Goal: Information Seeking & Learning: Check status

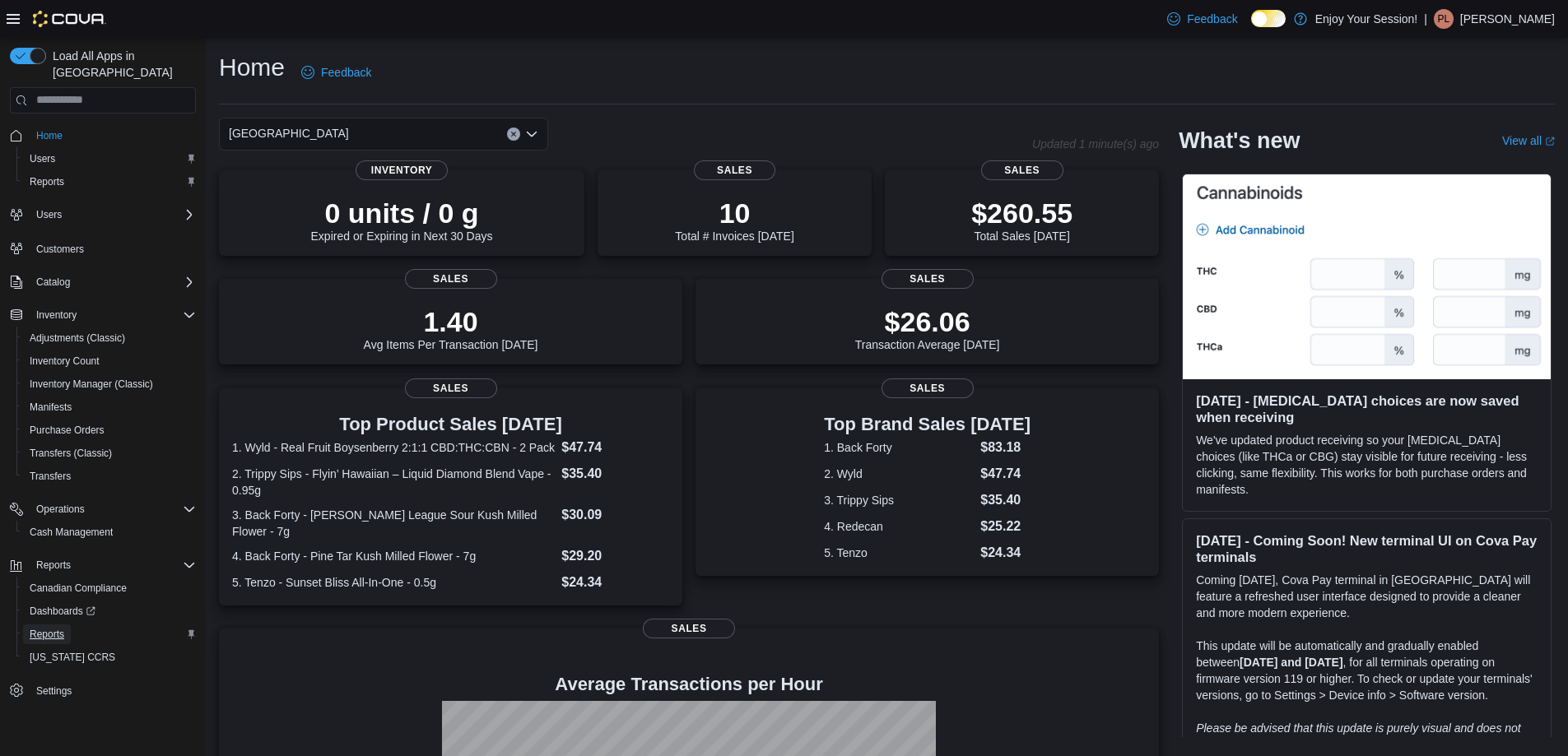
click at [52, 628] on span "Reports" at bounding box center [46, 634] width 34 height 13
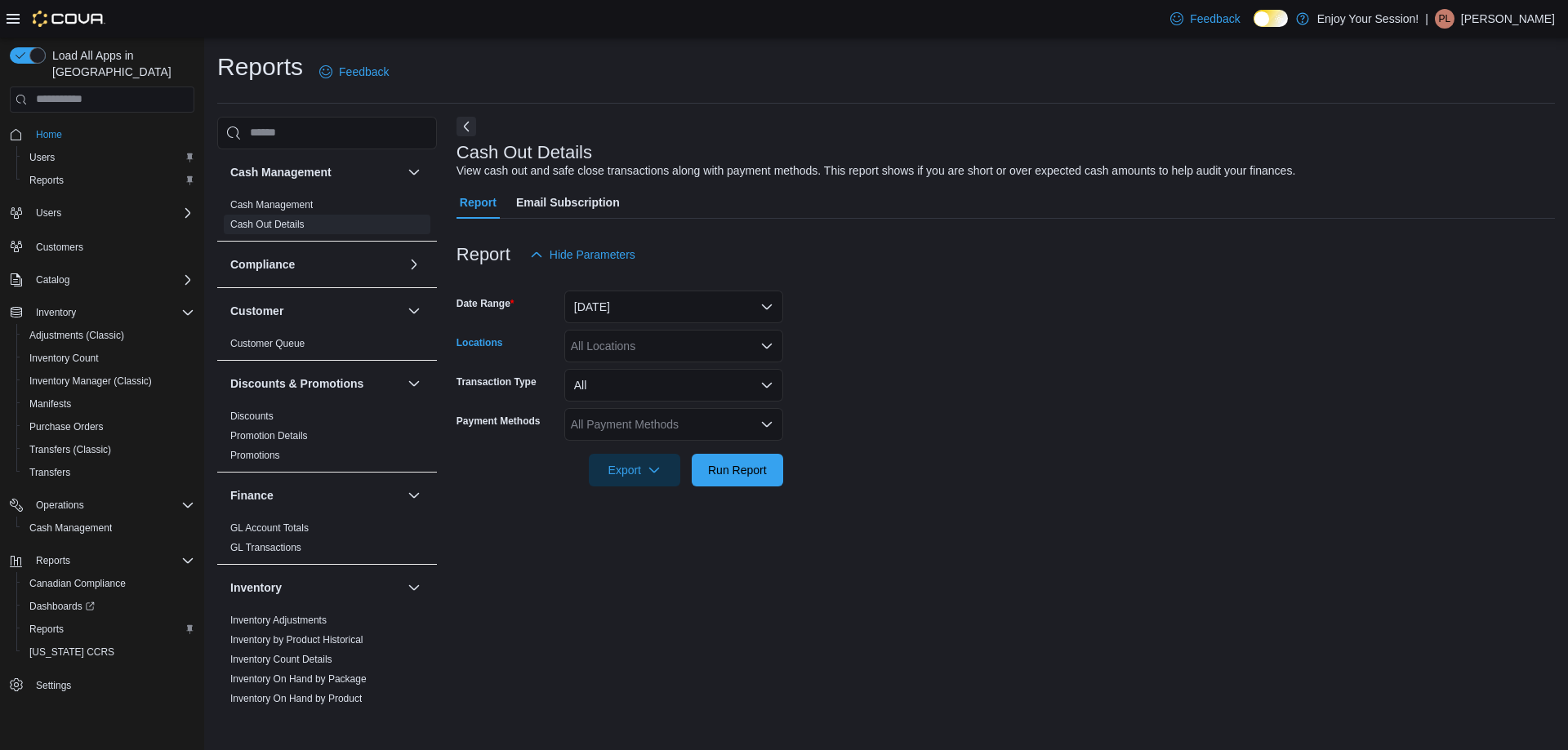
click at [656, 351] on div "All Locations" at bounding box center [673, 345] width 219 height 32
type input "*"
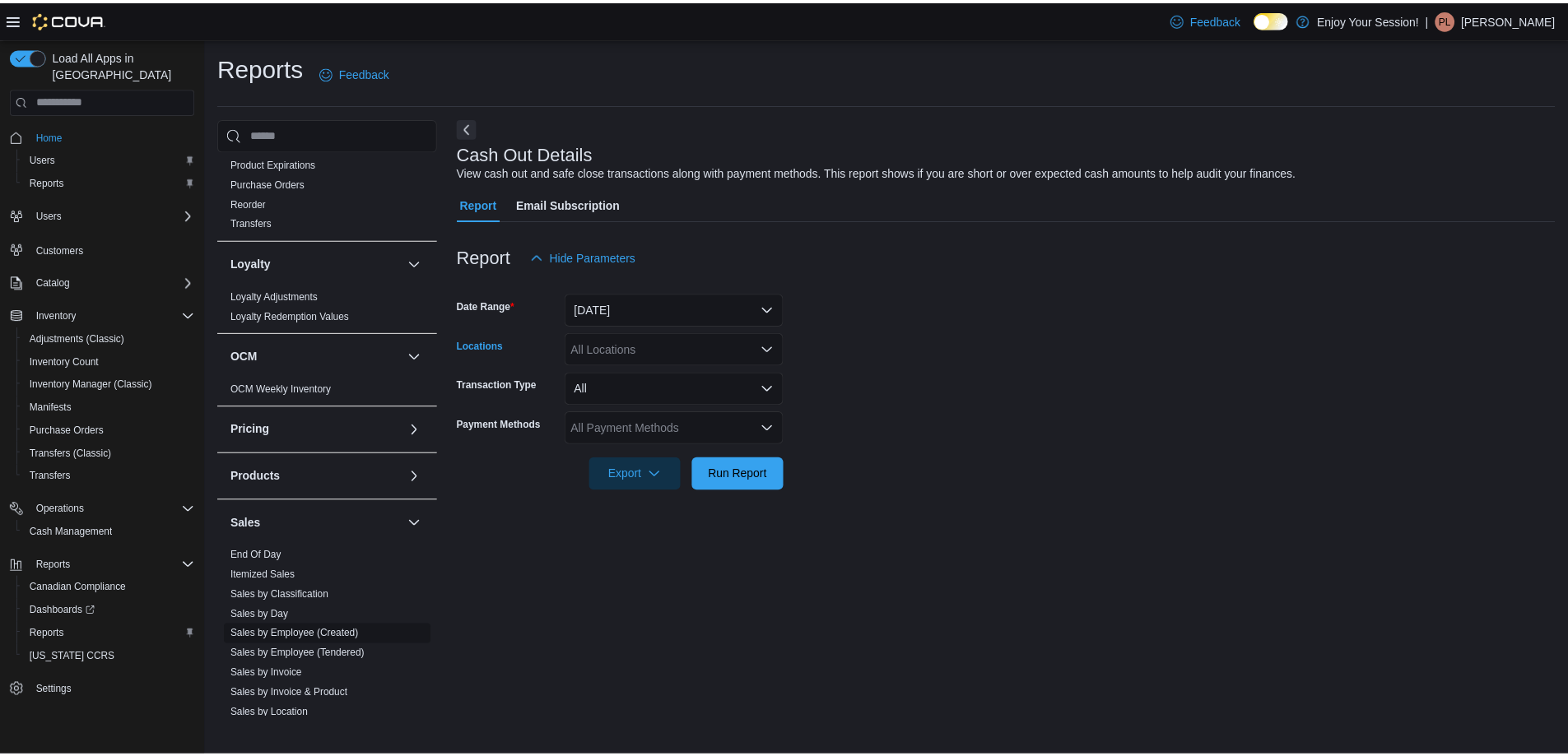
scroll to position [740, 0]
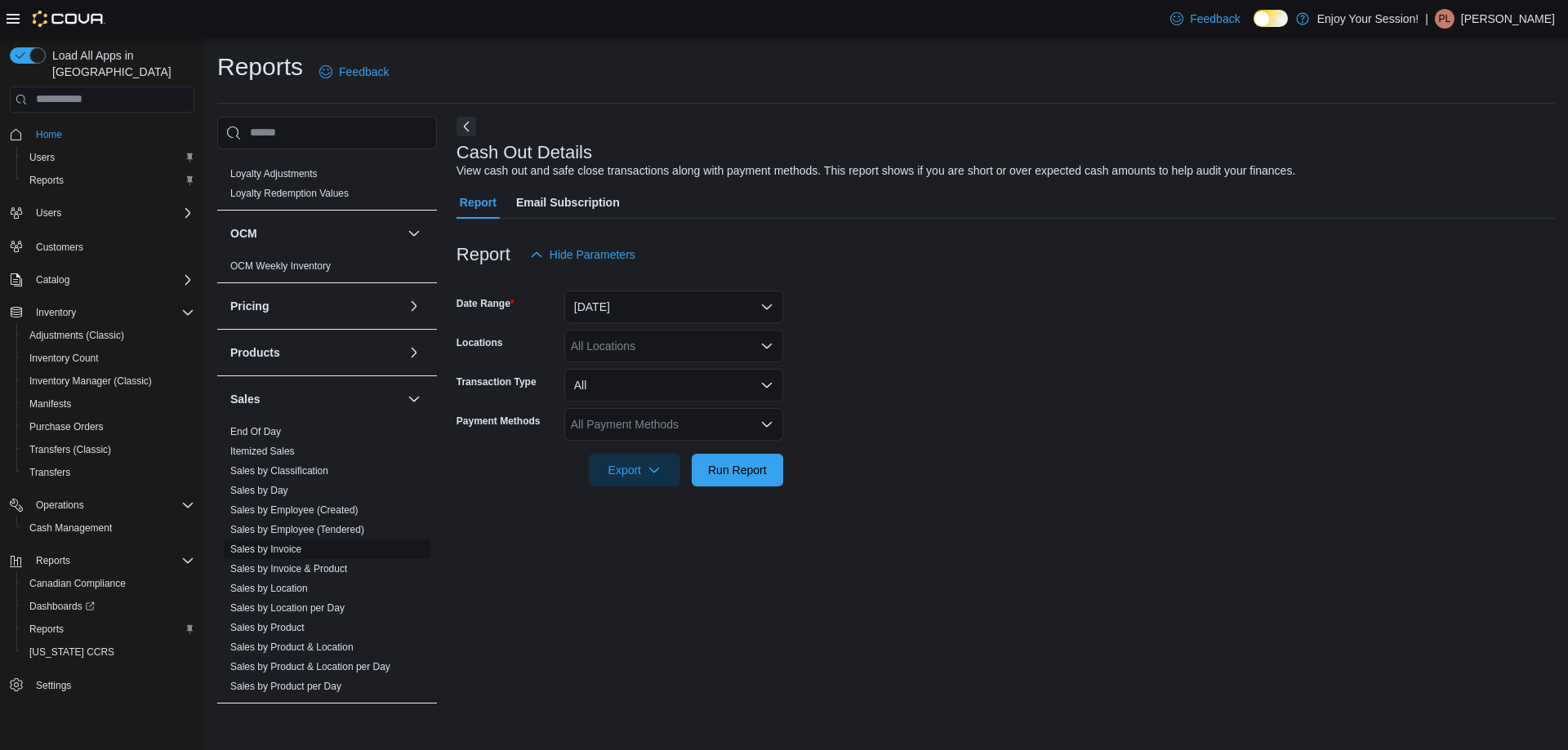
click at [278, 549] on link "Sales by Invoice" at bounding box center [265, 550] width 71 height 12
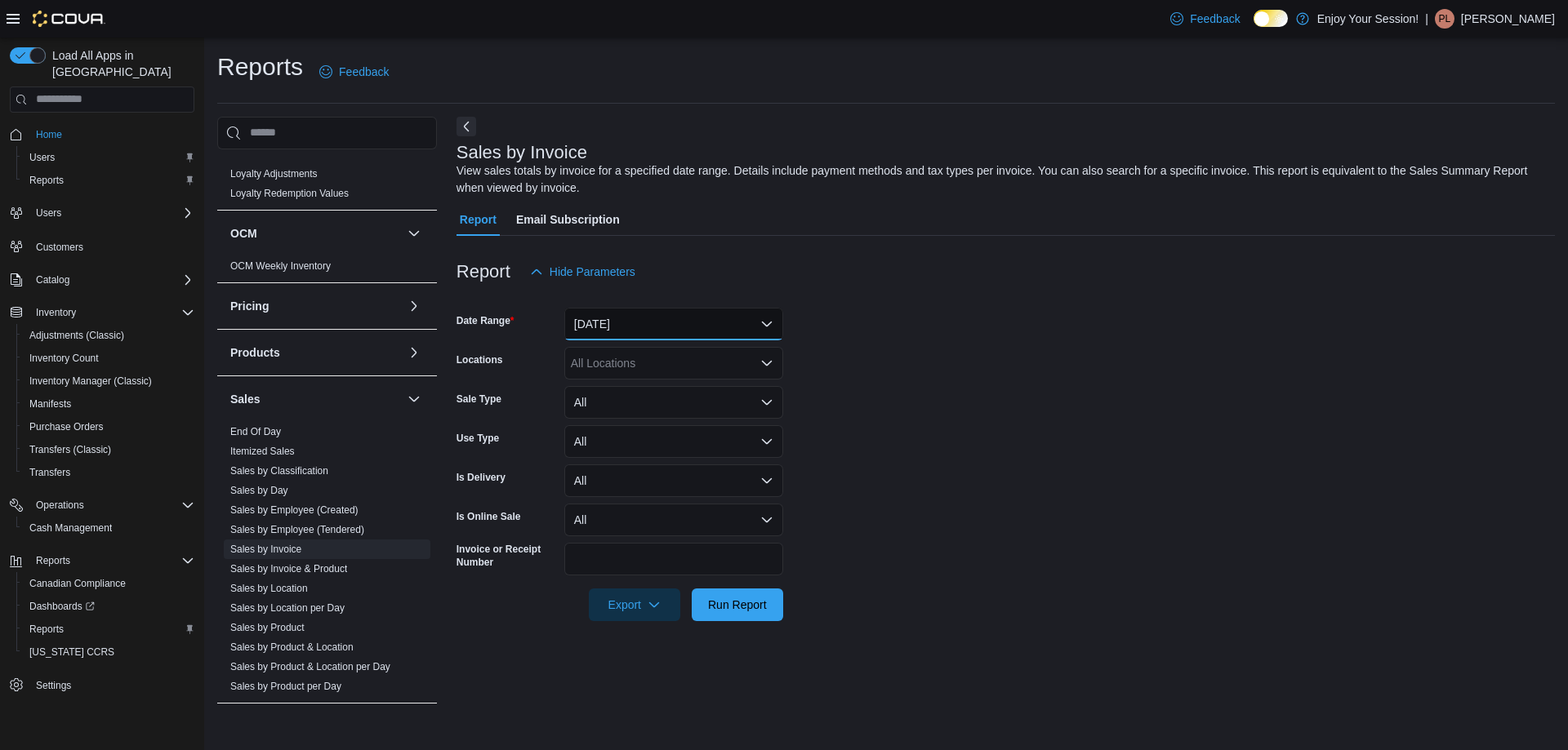
click at [626, 322] on button "Yesterday" at bounding box center [673, 324] width 219 height 32
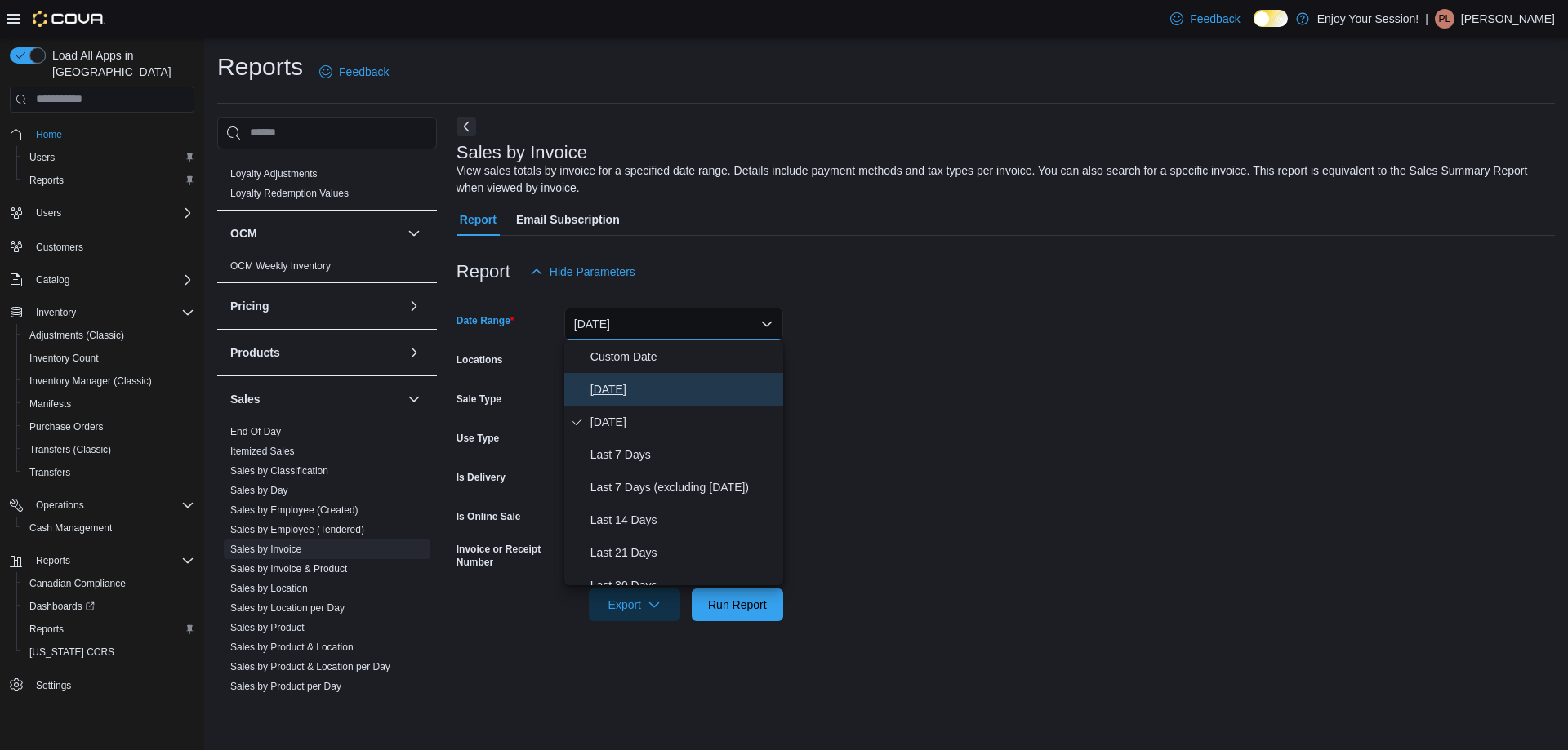
click at [609, 393] on span "Today" at bounding box center [683, 389] width 186 height 20
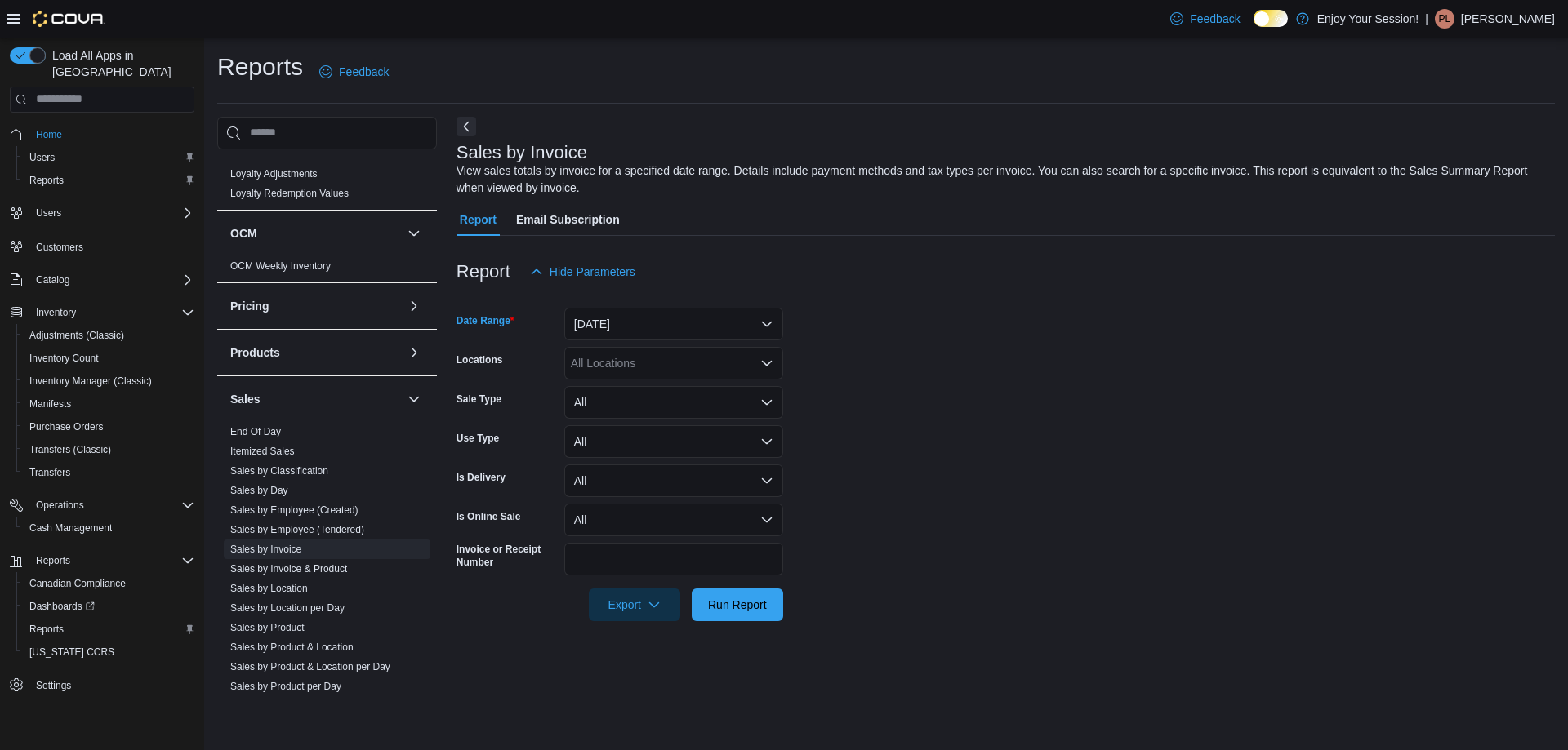
click at [976, 387] on form "Date Range Today Locations All Locations Sale Type All Use Type All Is Delivery…" at bounding box center [1006, 454] width 1099 height 334
click at [677, 368] on div "All Locations" at bounding box center [673, 363] width 219 height 32
type input "******"
click at [663, 381] on button "[GEOGRAPHIC_DATA]" at bounding box center [673, 391] width 219 height 23
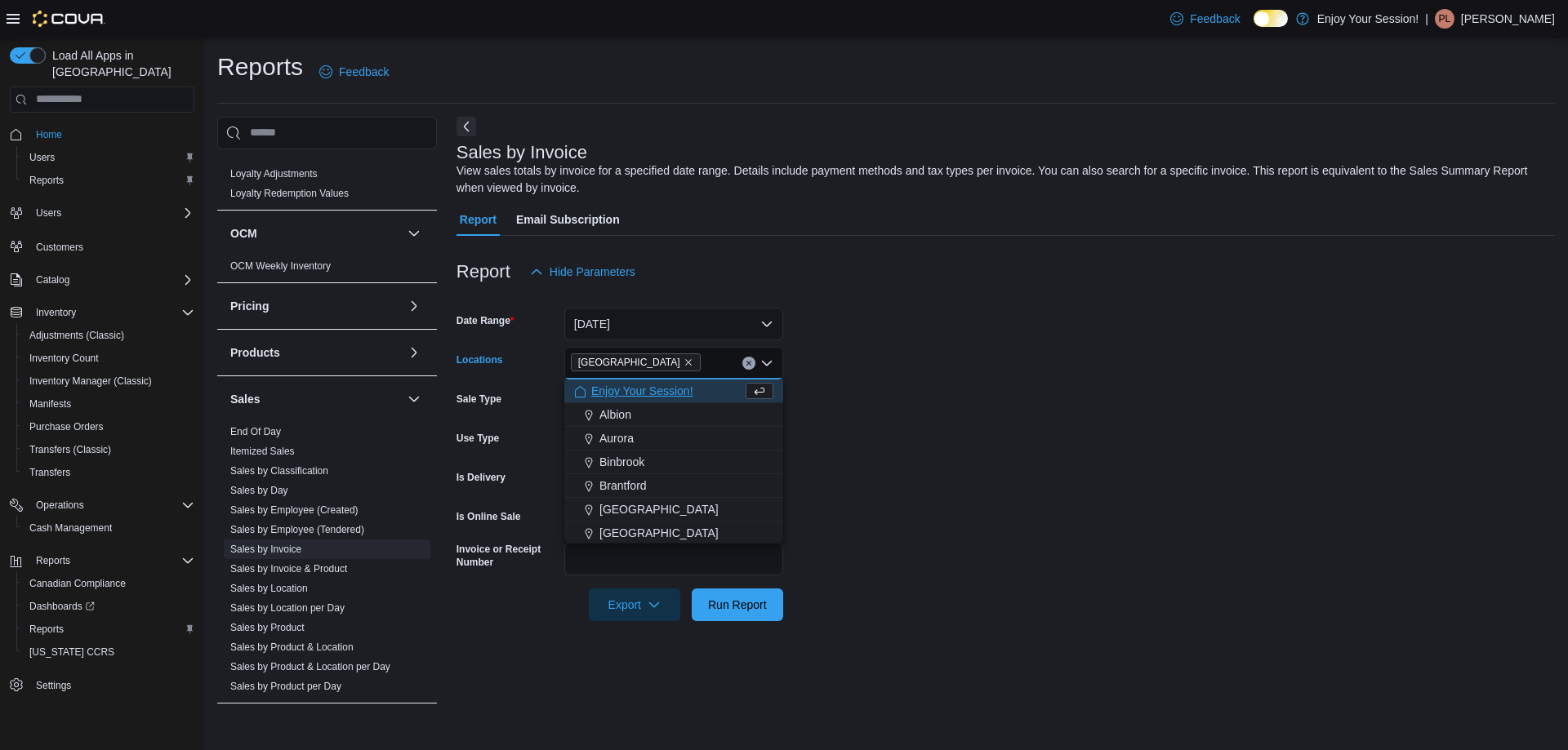
click at [977, 391] on form "Date Range Today Locations Wasaga Beach Combo box. Selected. Wasaga Beach. Pres…" at bounding box center [1006, 454] width 1099 height 334
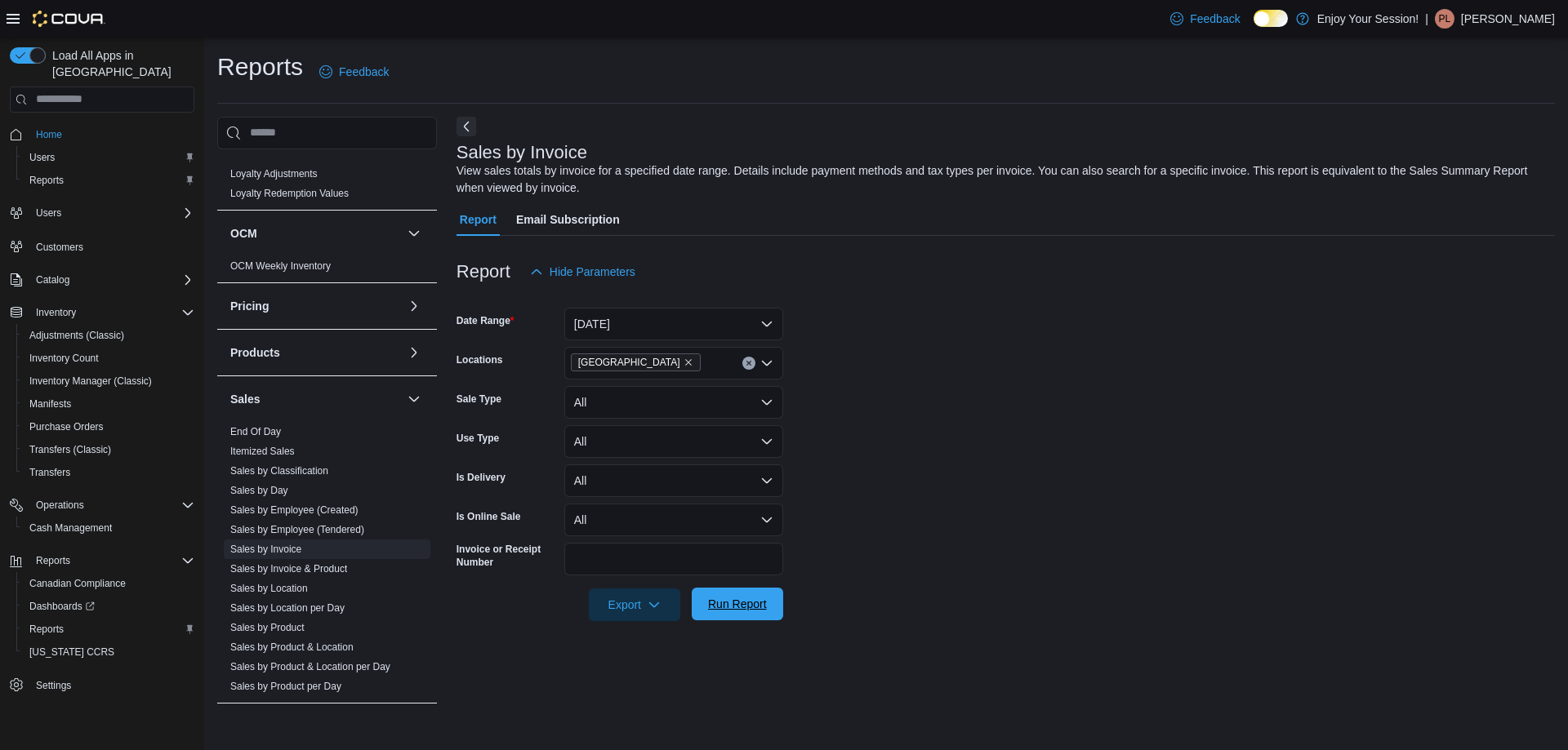
click at [762, 604] on span "Run Report" at bounding box center [738, 604] width 59 height 17
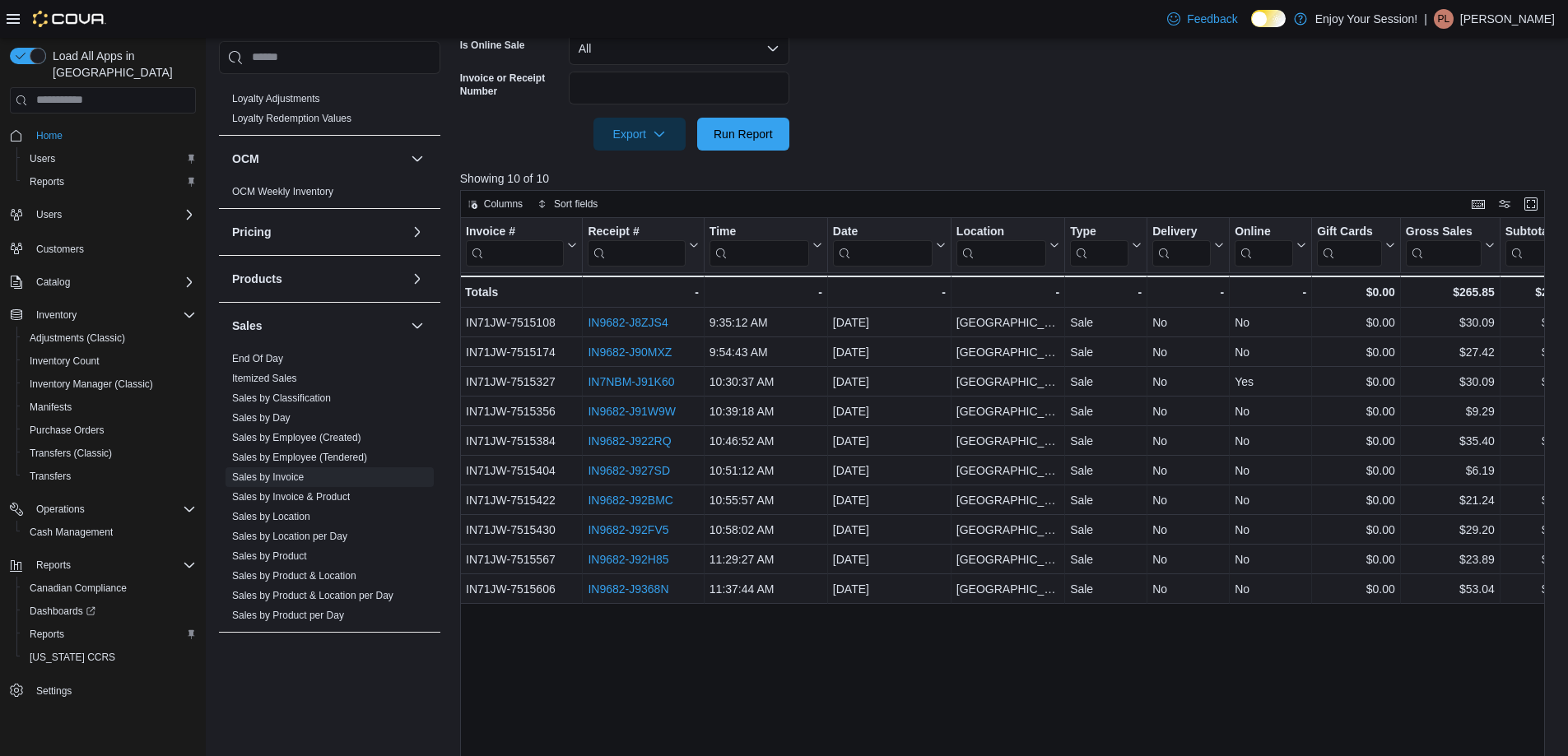
scroll to position [528, 0]
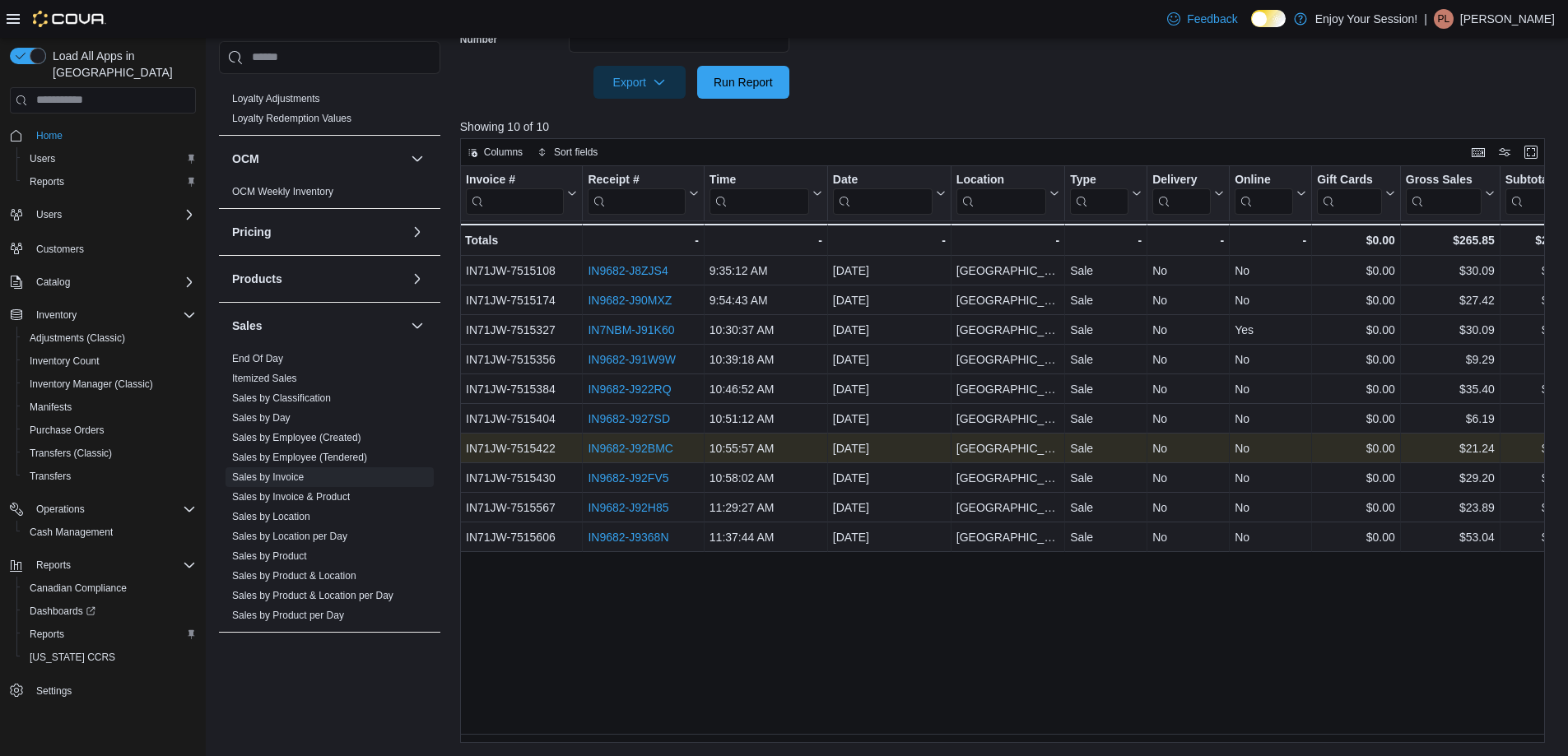
click at [655, 452] on link "IN9682-J92BMC" at bounding box center [630, 448] width 86 height 13
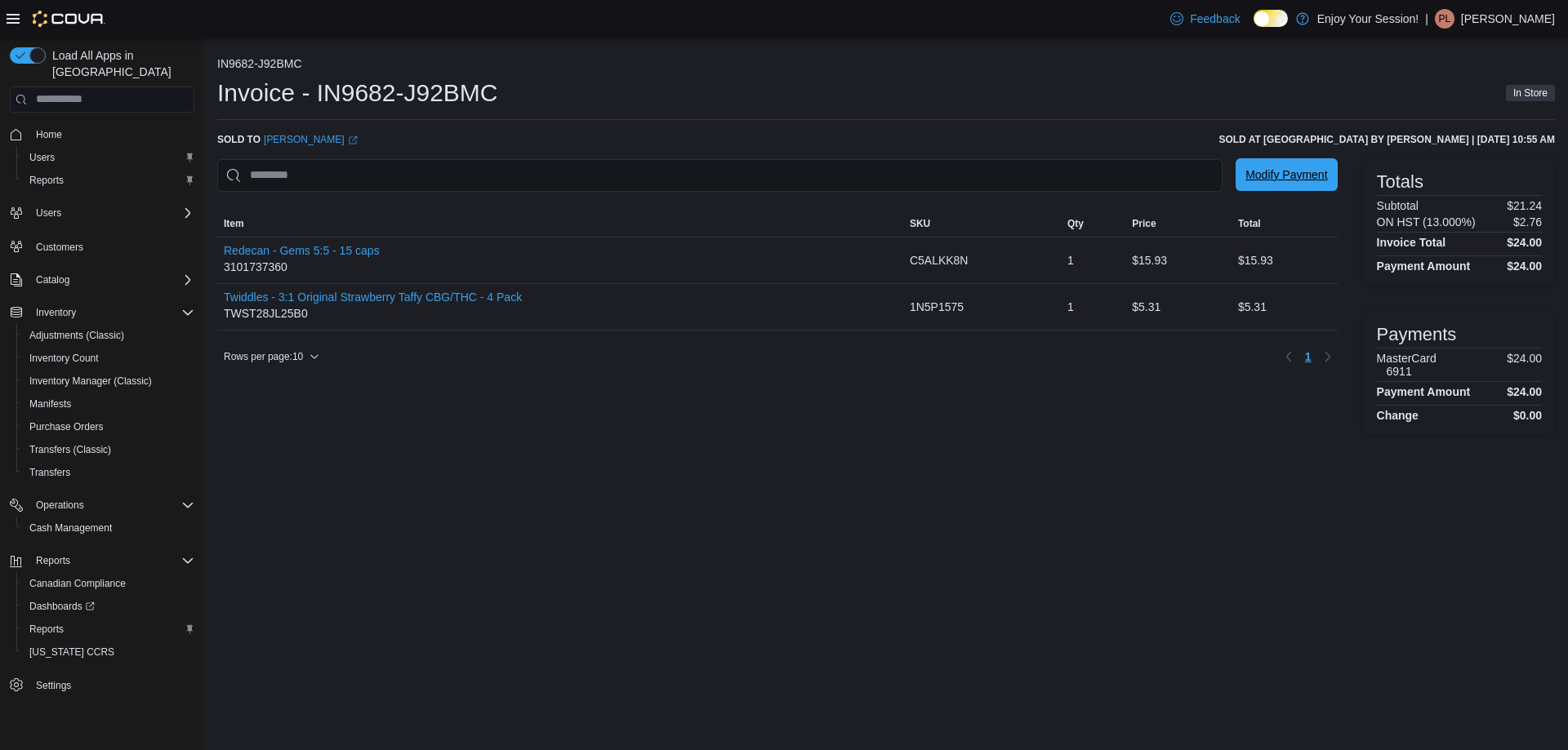
click at [1269, 173] on span "Modify Payment" at bounding box center [1287, 175] width 82 height 17
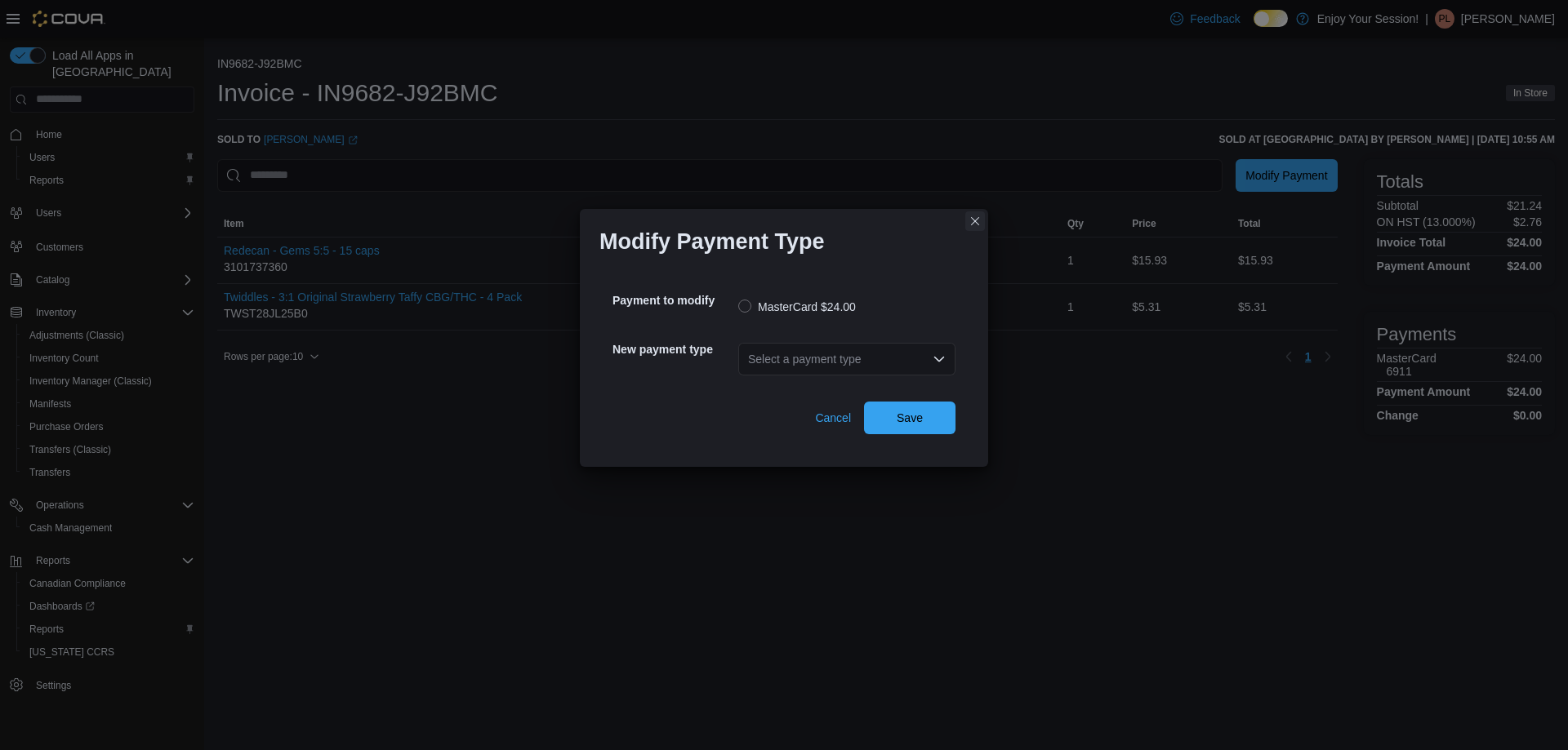
click at [980, 224] on button "Closes this modal window" at bounding box center [975, 221] width 20 height 20
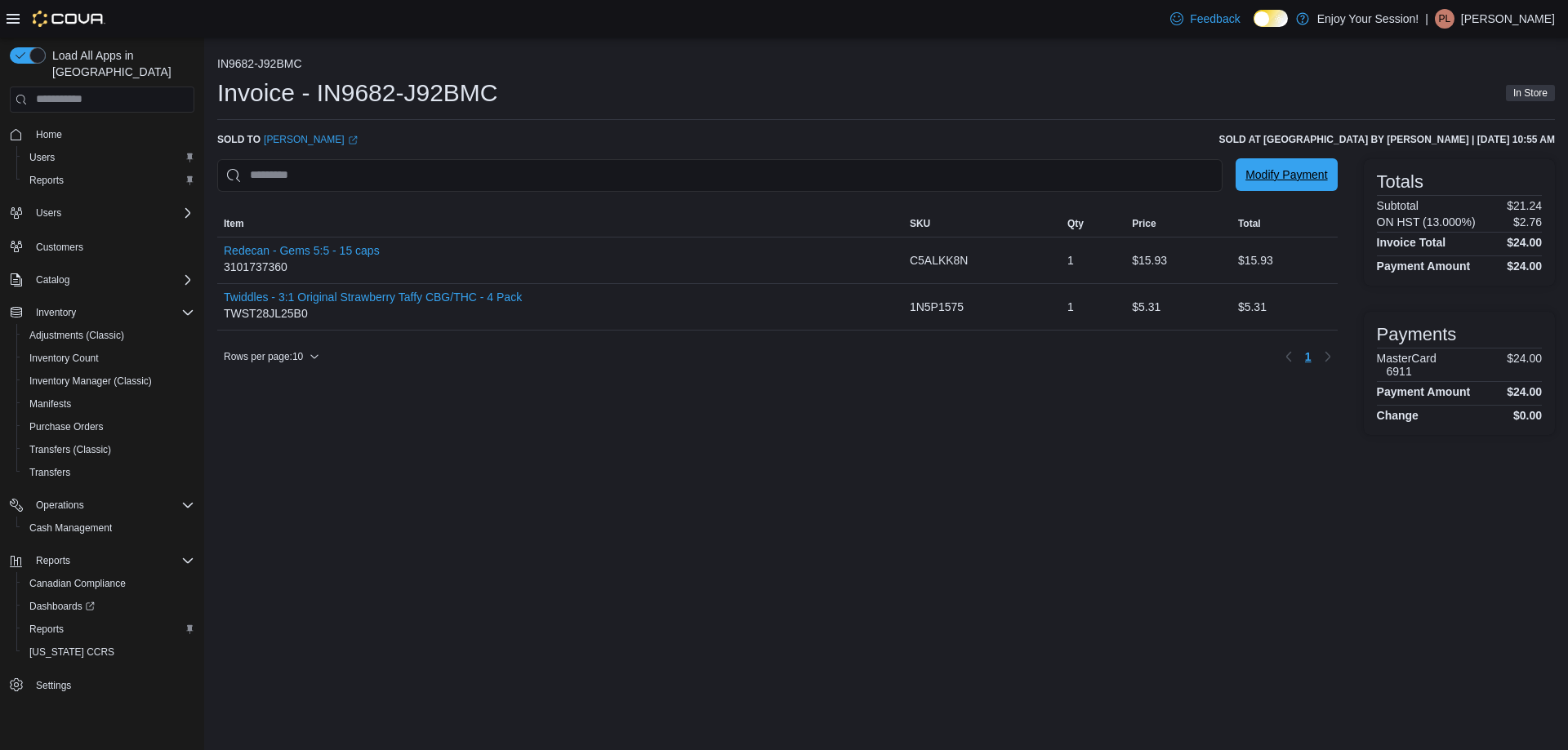
click at [1281, 188] on span "Modify Payment" at bounding box center [1287, 174] width 82 height 32
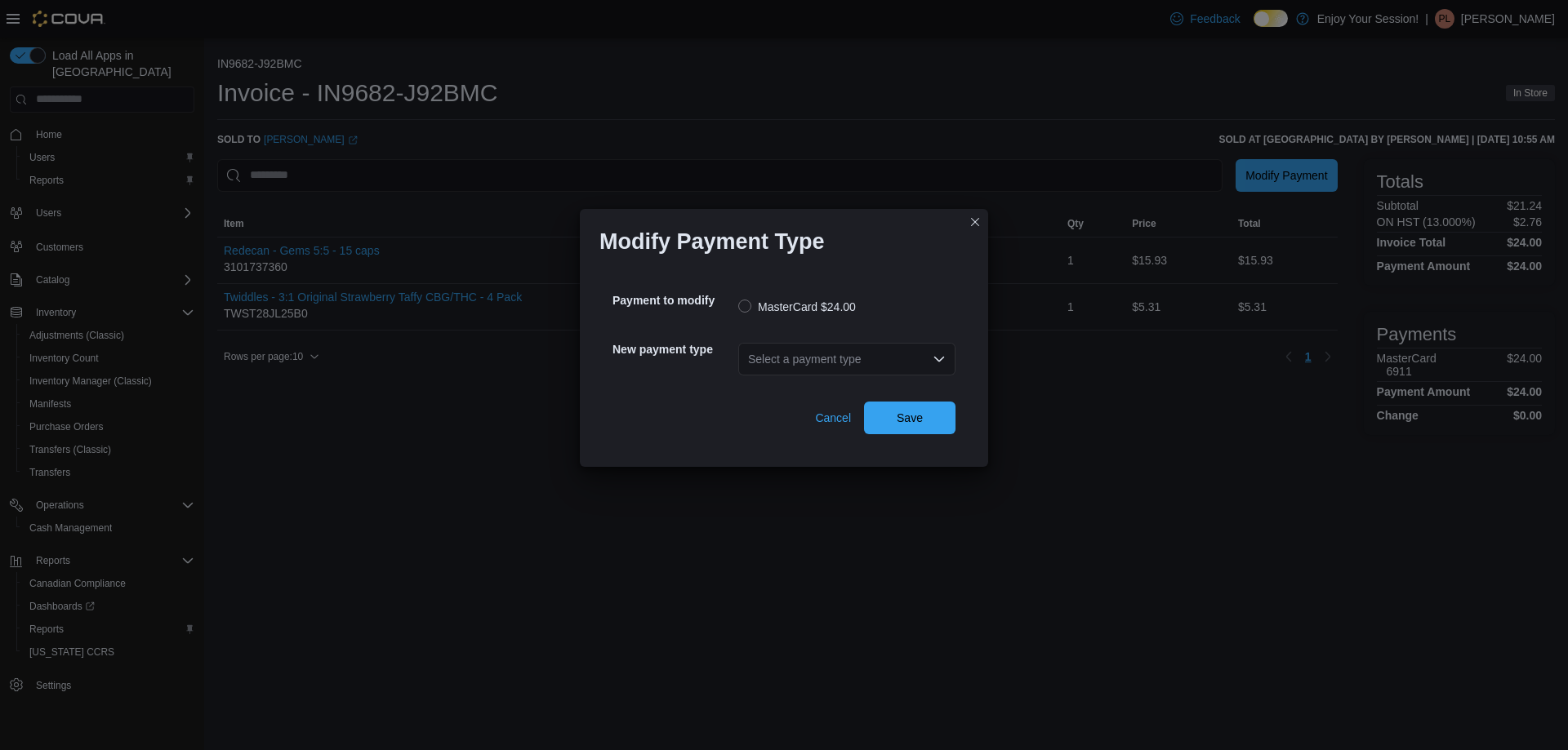
click at [936, 360] on icon "Open list of options" at bounding box center [939, 359] width 13 height 13
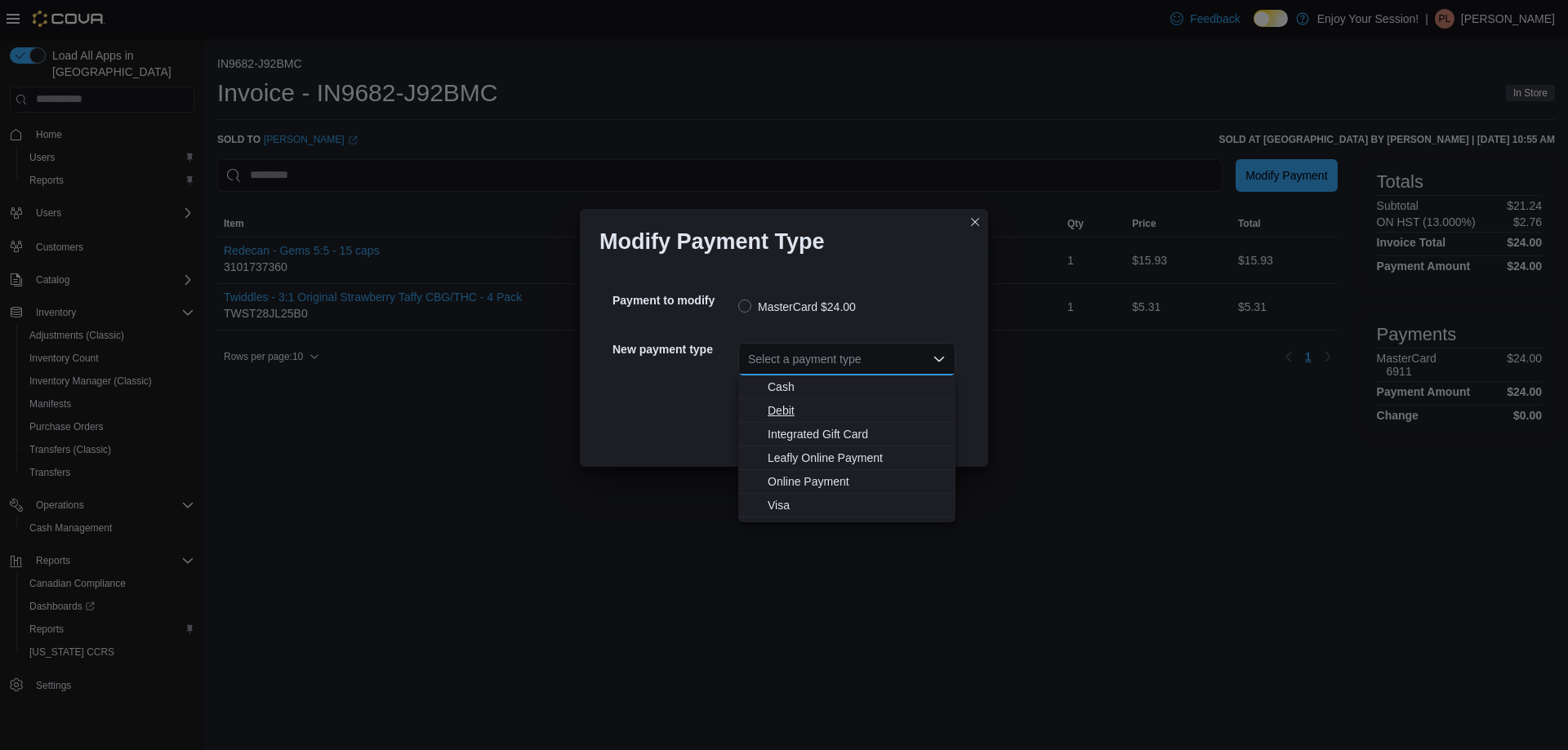
click at [788, 413] on span "Debit" at bounding box center [857, 411] width 178 height 17
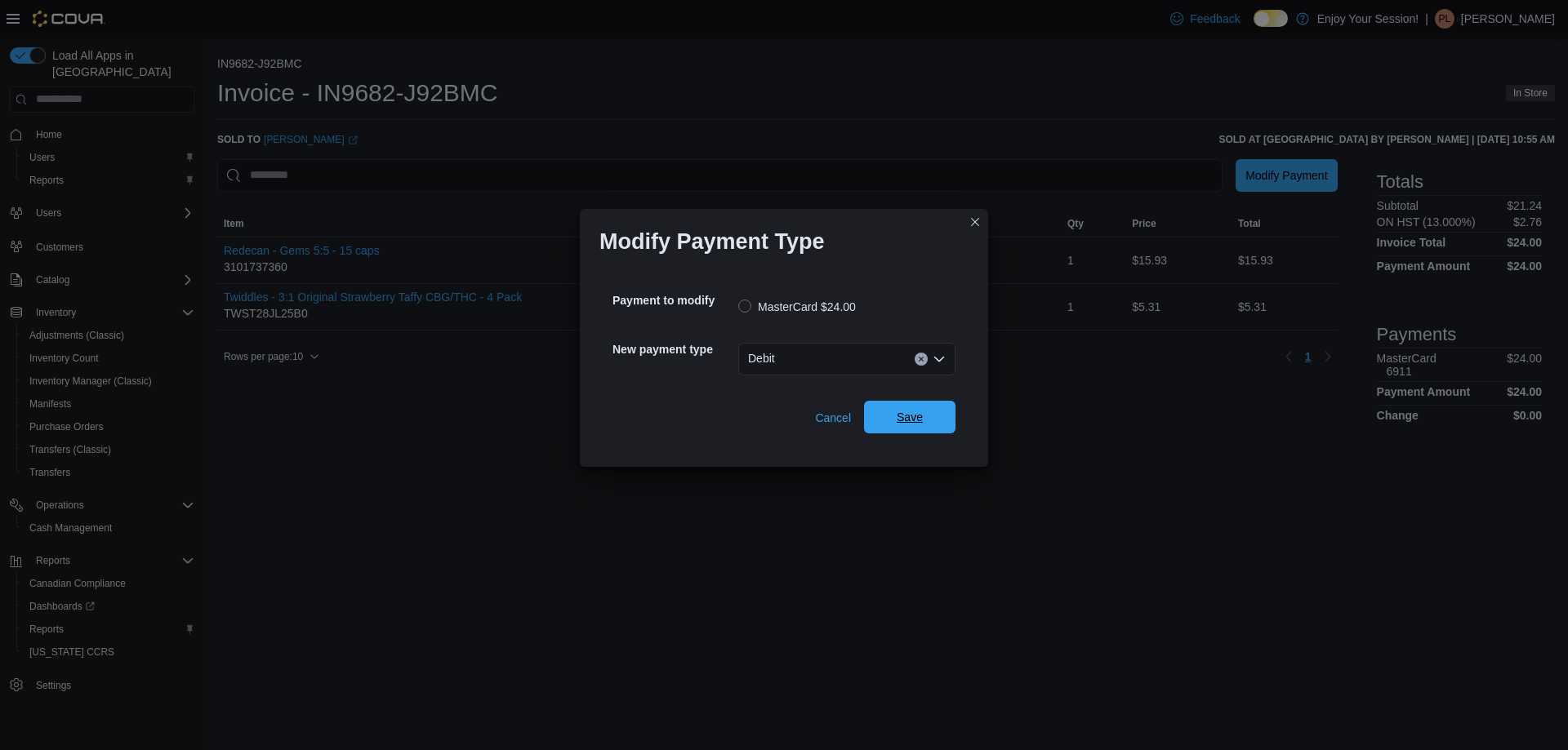
click at [895, 414] on span "Save" at bounding box center [910, 416] width 72 height 32
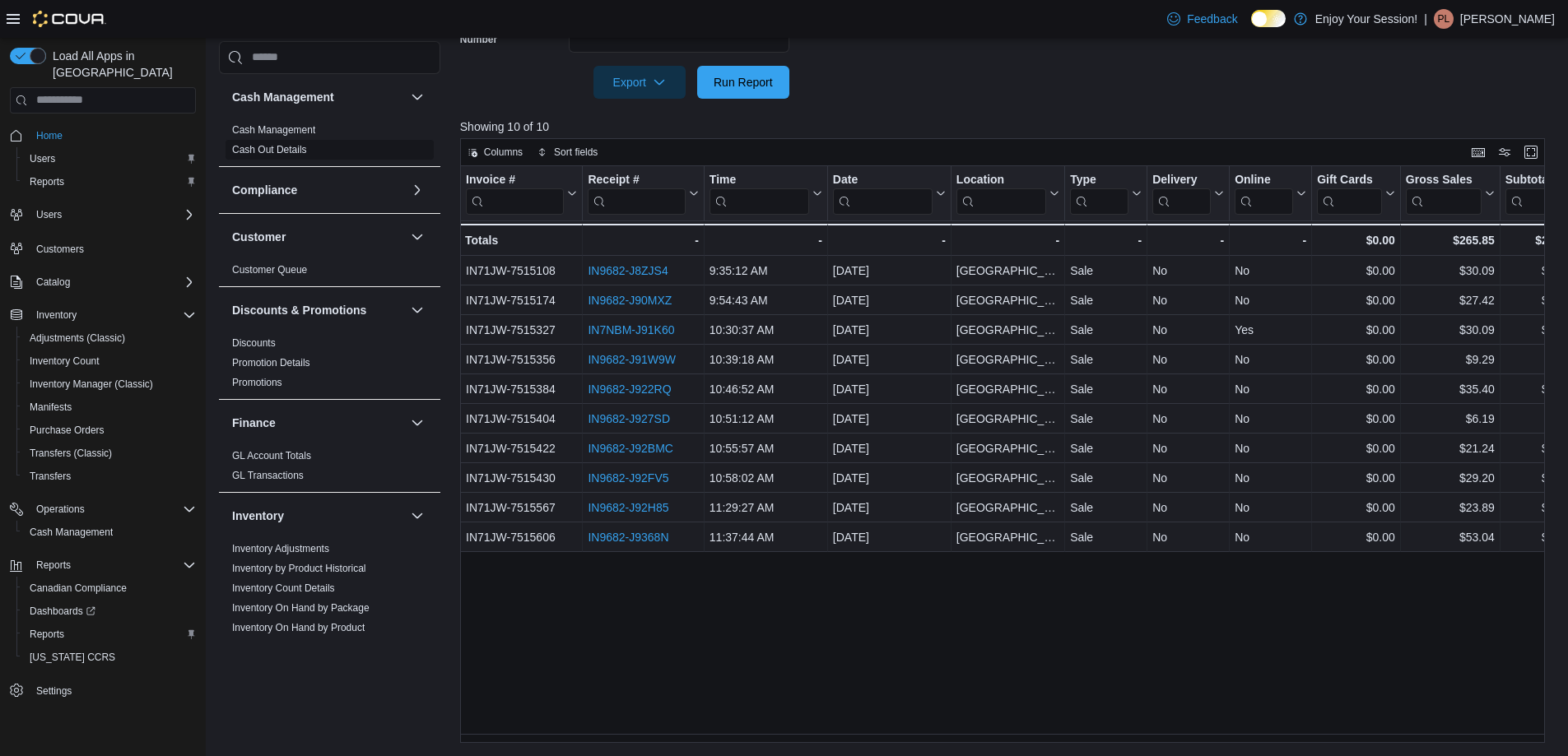
click at [280, 147] on link "Cash Out Details" at bounding box center [269, 149] width 75 height 12
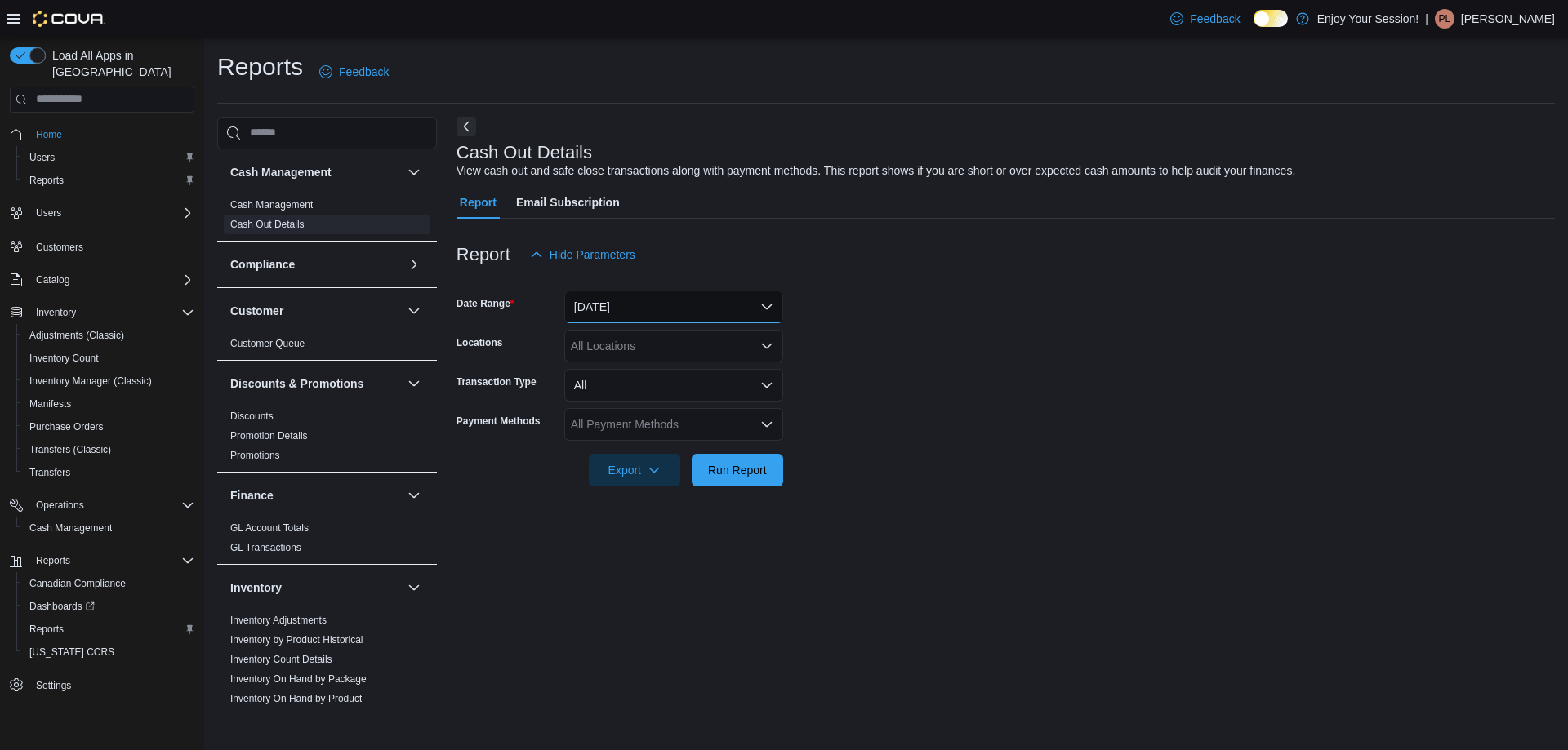
click at [607, 298] on button "Today" at bounding box center [673, 306] width 219 height 32
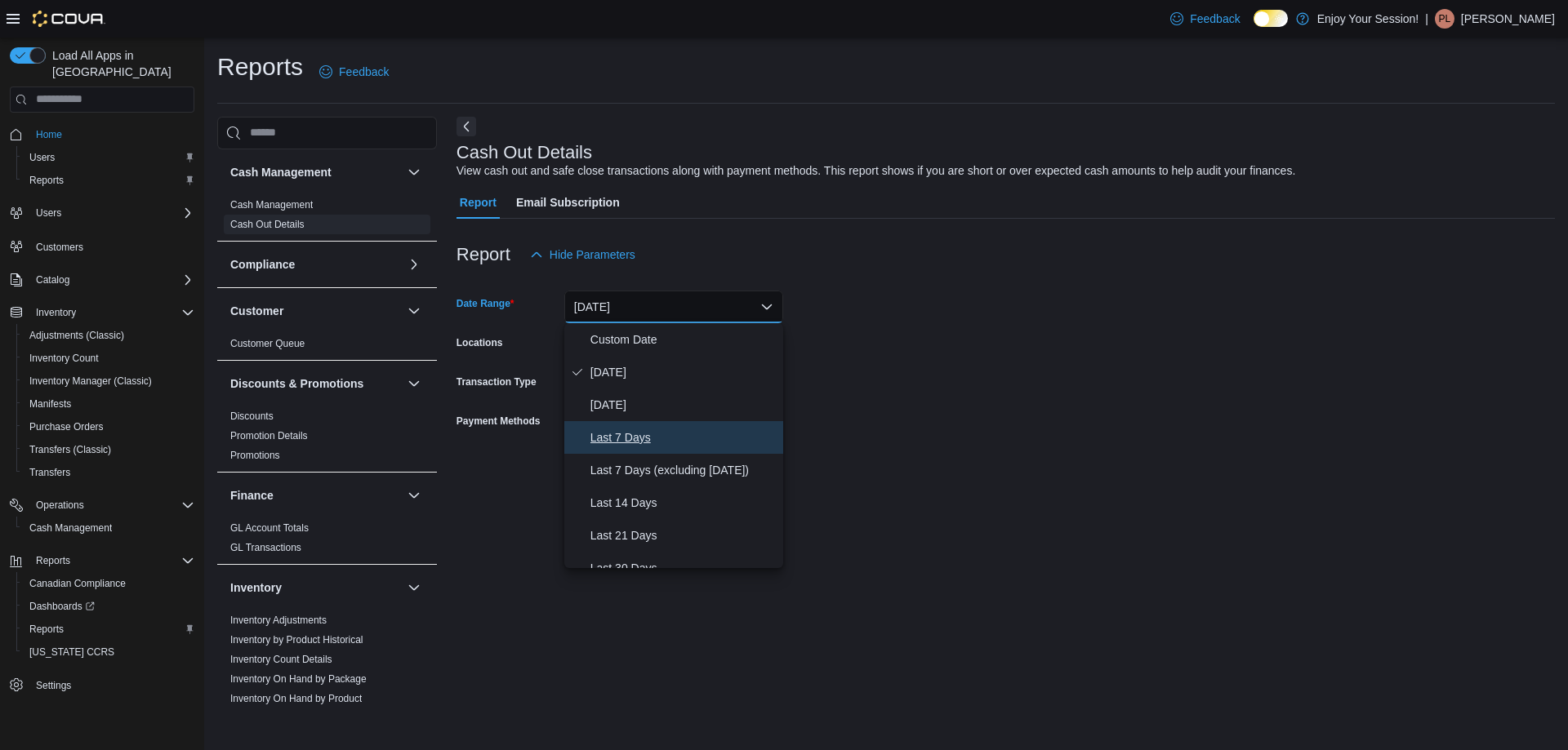
click at [623, 436] on span "Last 7 Days" at bounding box center [683, 438] width 186 height 20
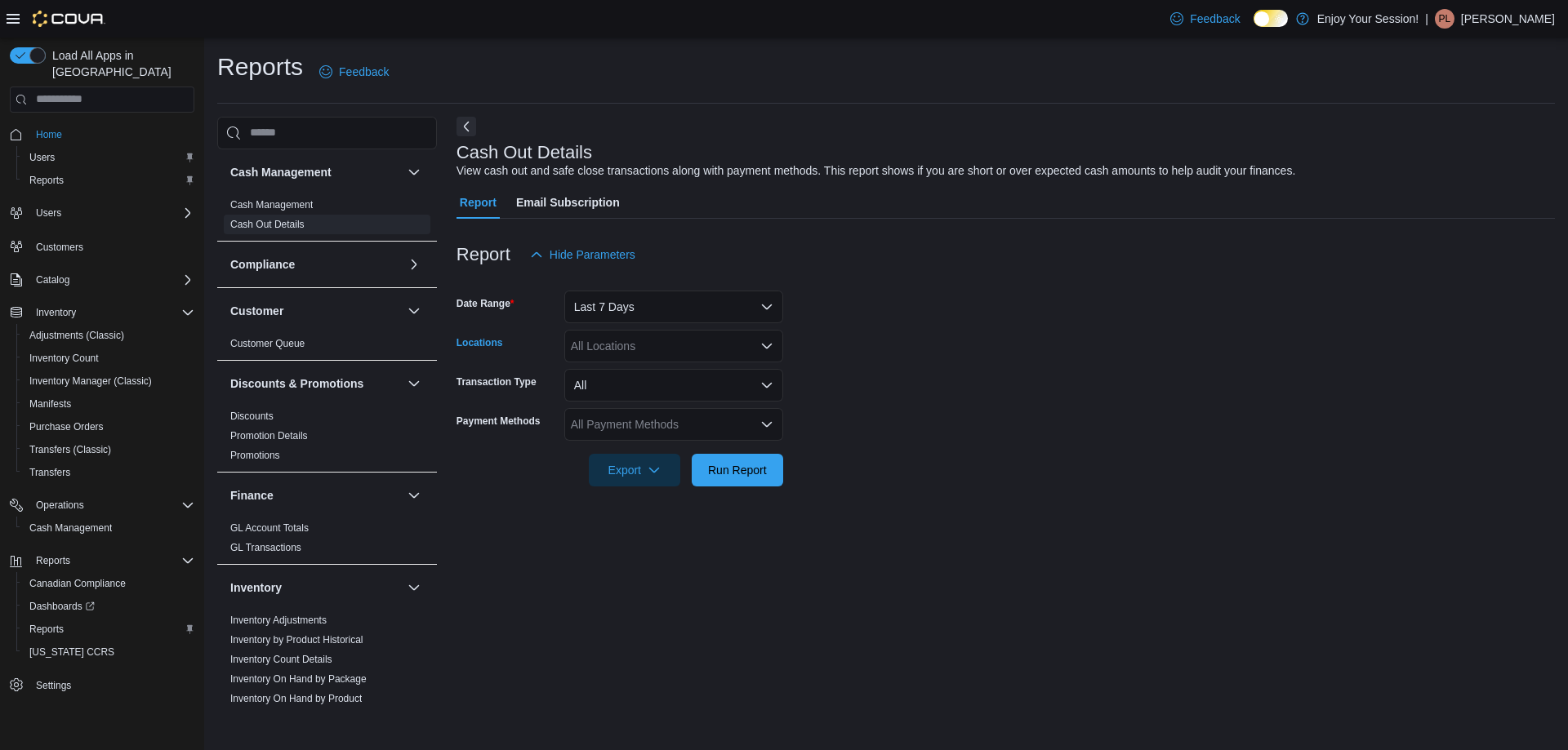
click at [610, 338] on div "All Locations" at bounding box center [673, 345] width 219 height 32
type input "***"
click at [644, 364] on button "[GEOGRAPHIC_DATA]" at bounding box center [673, 375] width 219 height 23
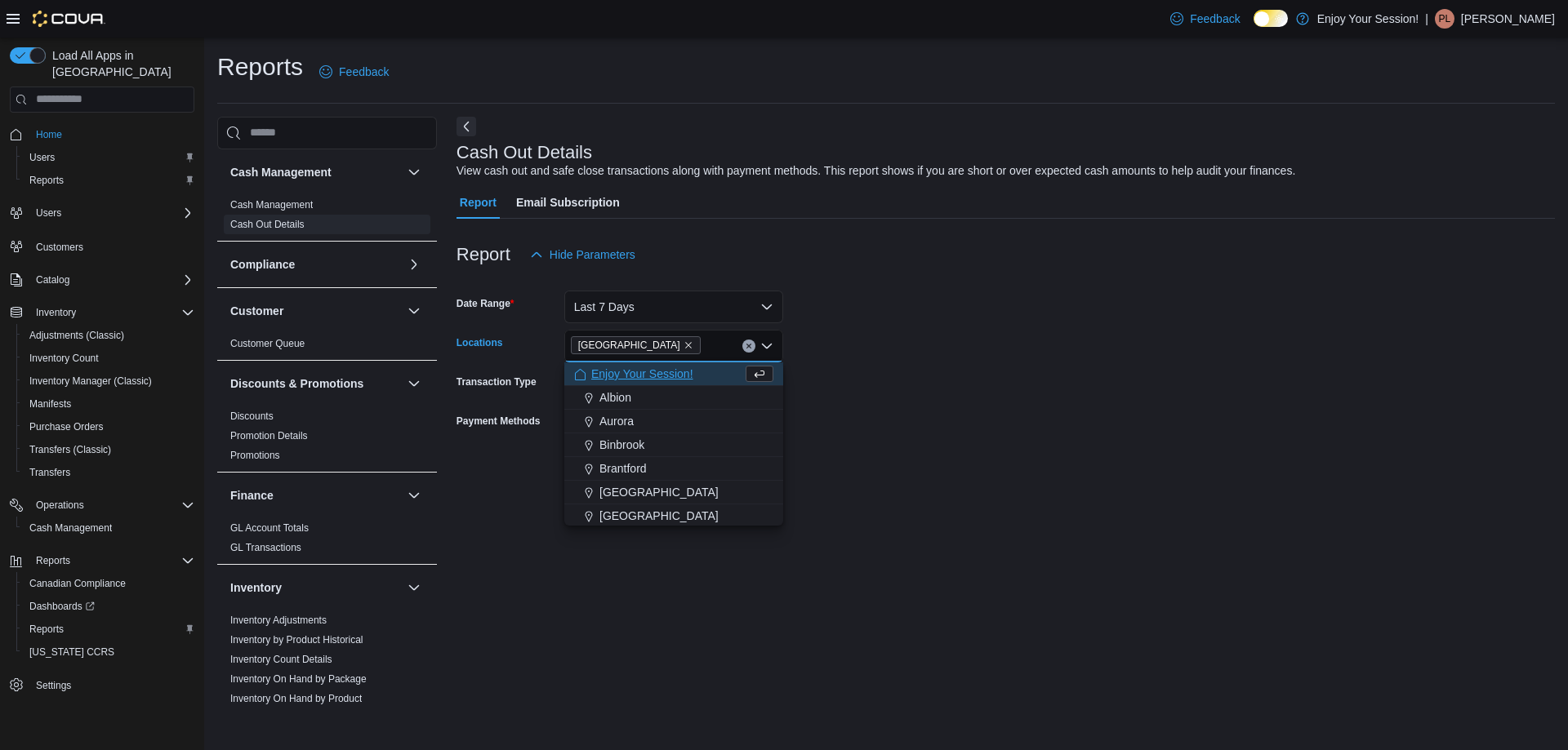
click at [940, 466] on form "Date Range Last 7 Days Locations Wasaga Beach Combo box. Selected. Wasaga Beach…" at bounding box center [1006, 378] width 1099 height 216
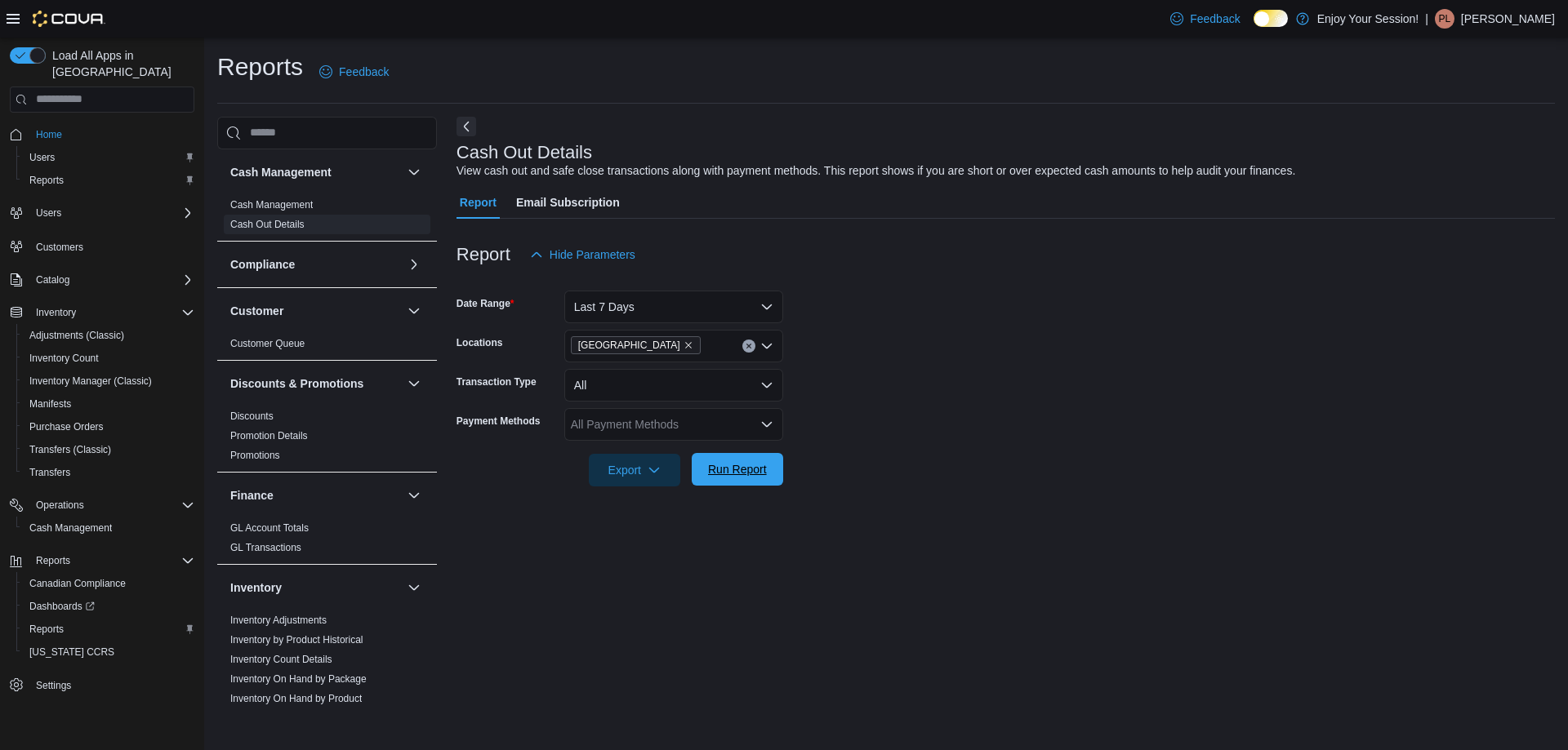
click at [760, 480] on span "Run Report" at bounding box center [738, 469] width 72 height 32
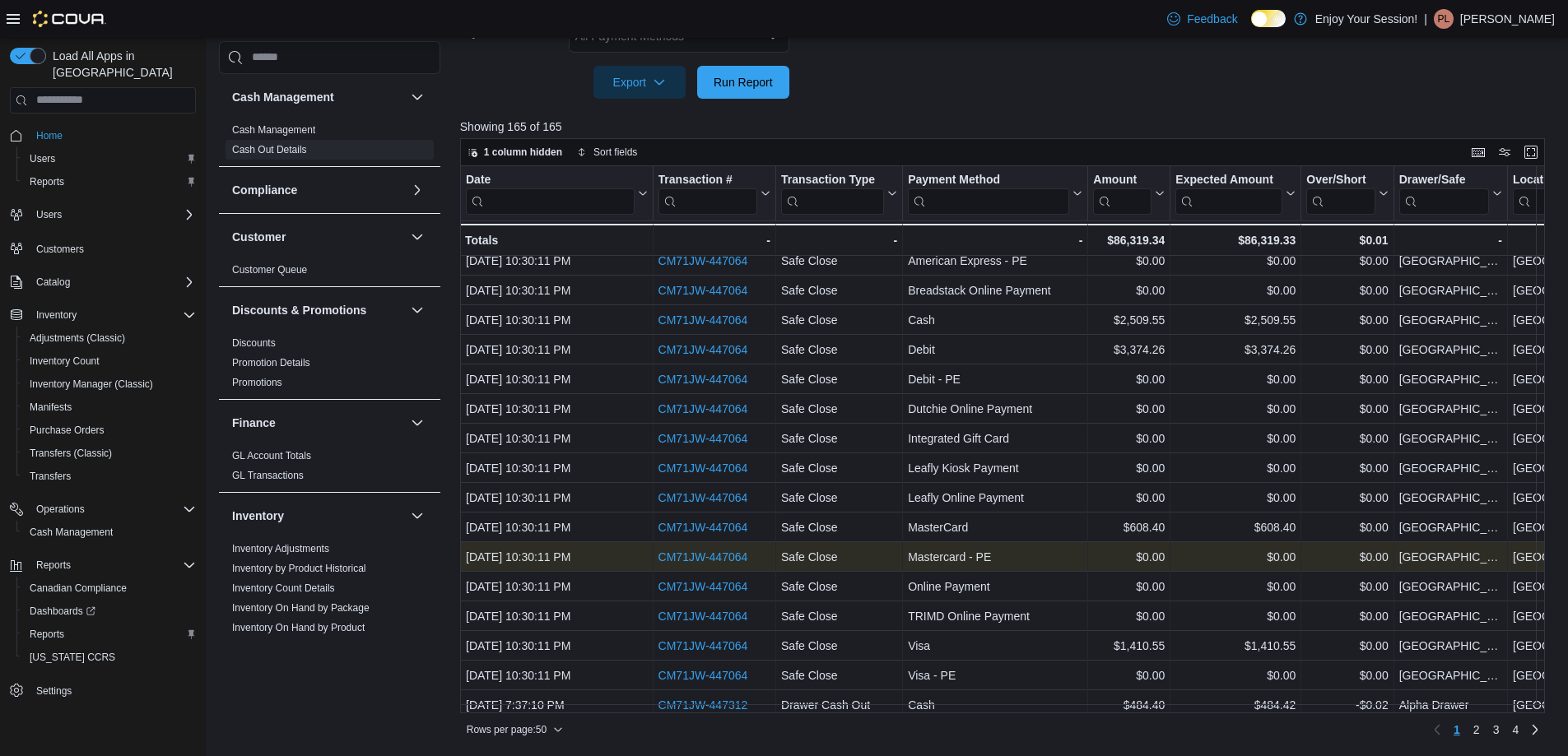
scroll to position [1032, 0]
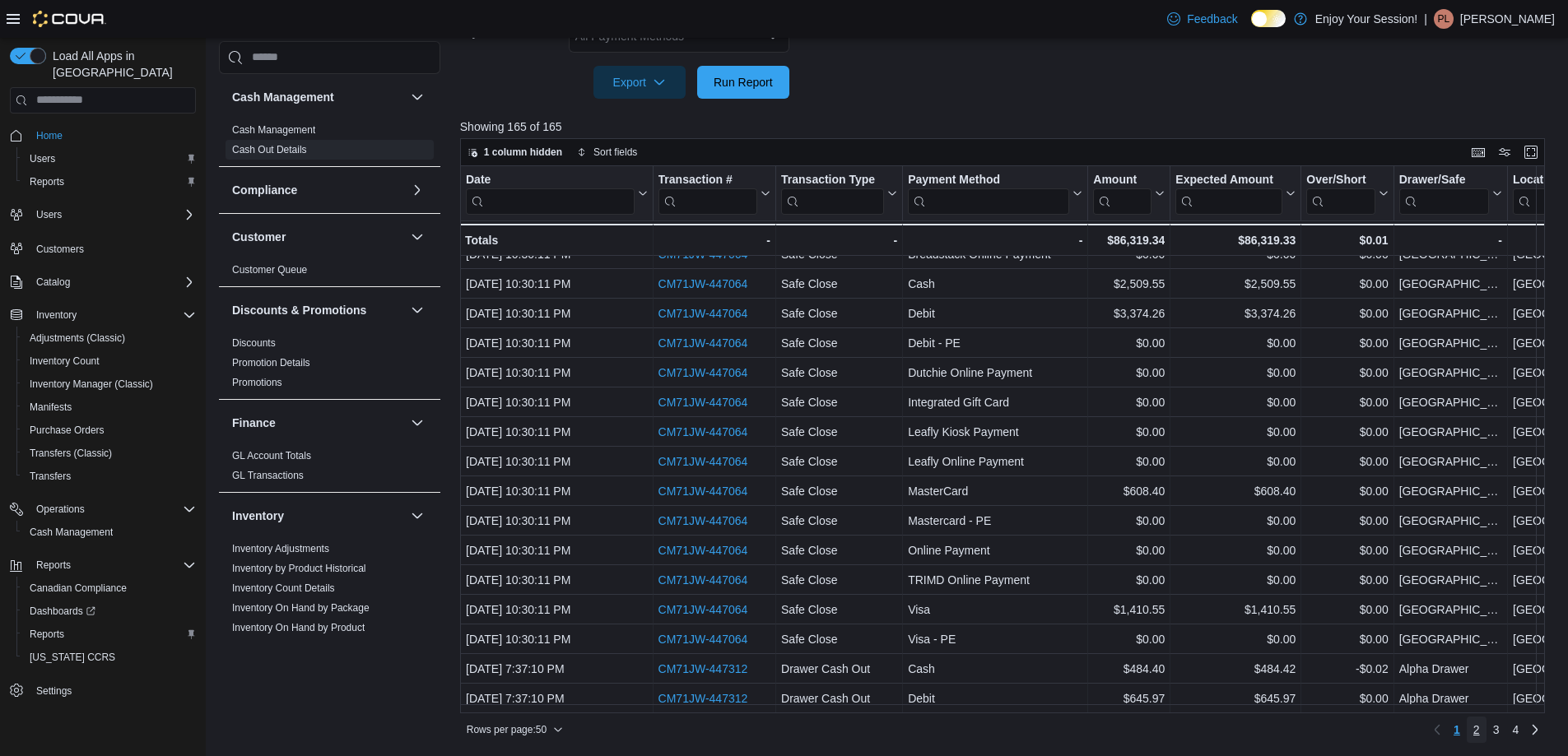
click at [1480, 728] on span "2" at bounding box center [1476, 729] width 7 height 17
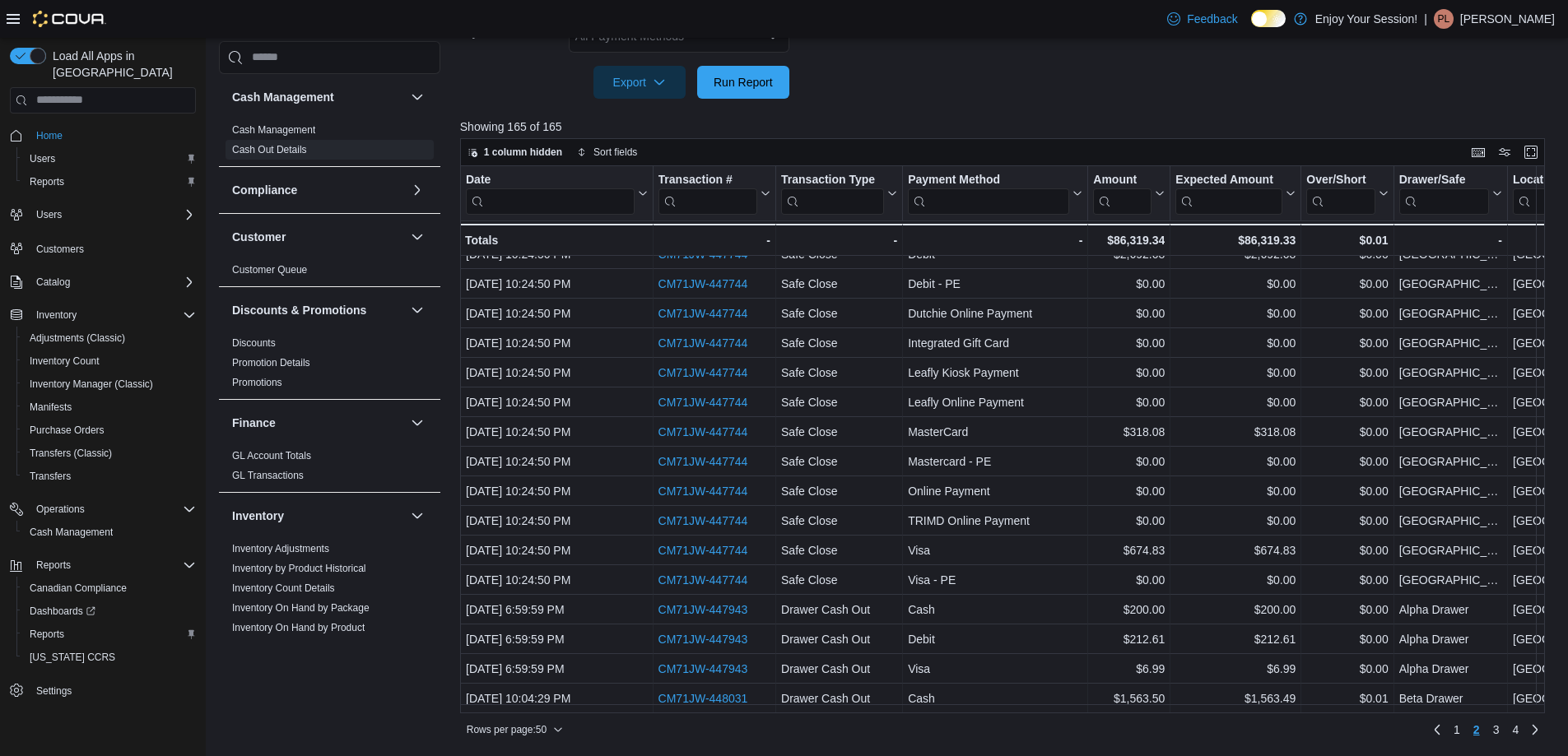
drag, startPoint x: 1116, startPoint y: 614, endPoint x: 1052, endPoint y: 88, distance: 529.9
click at [1499, 724] on span "3" at bounding box center [1496, 729] width 7 height 17
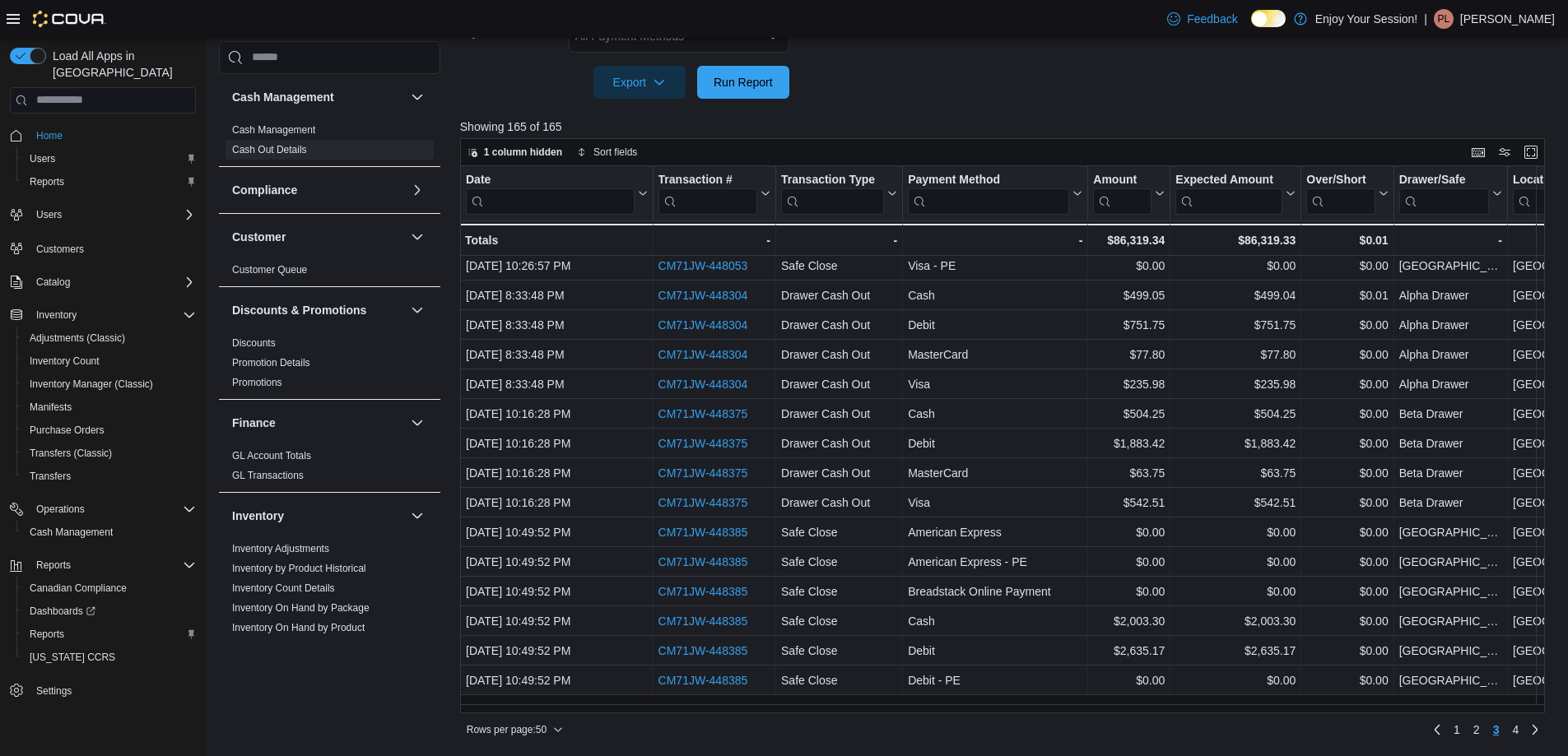
scroll to position [374, 0]
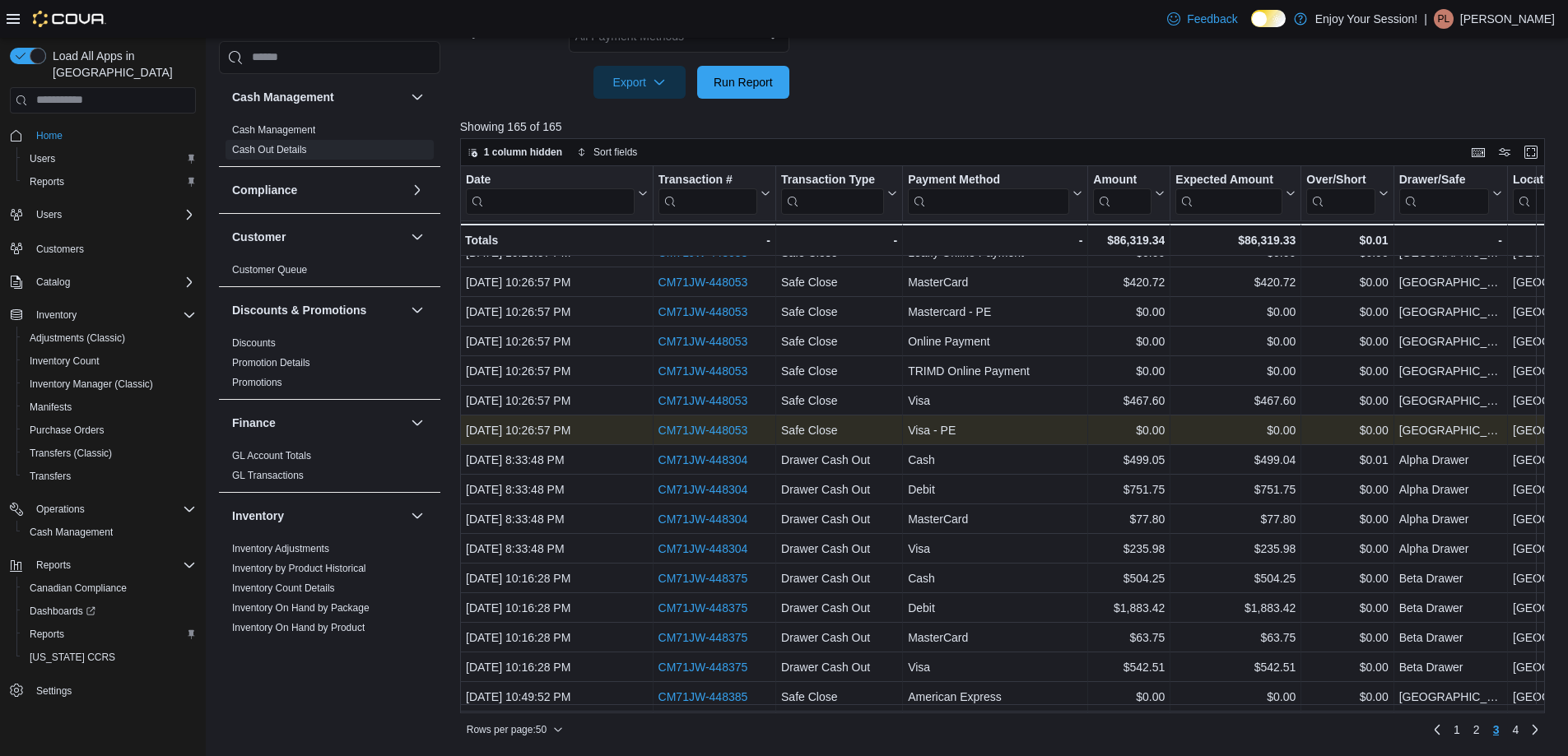
click at [685, 430] on link "CM71JW-448053" at bounding box center [702, 430] width 89 height 13
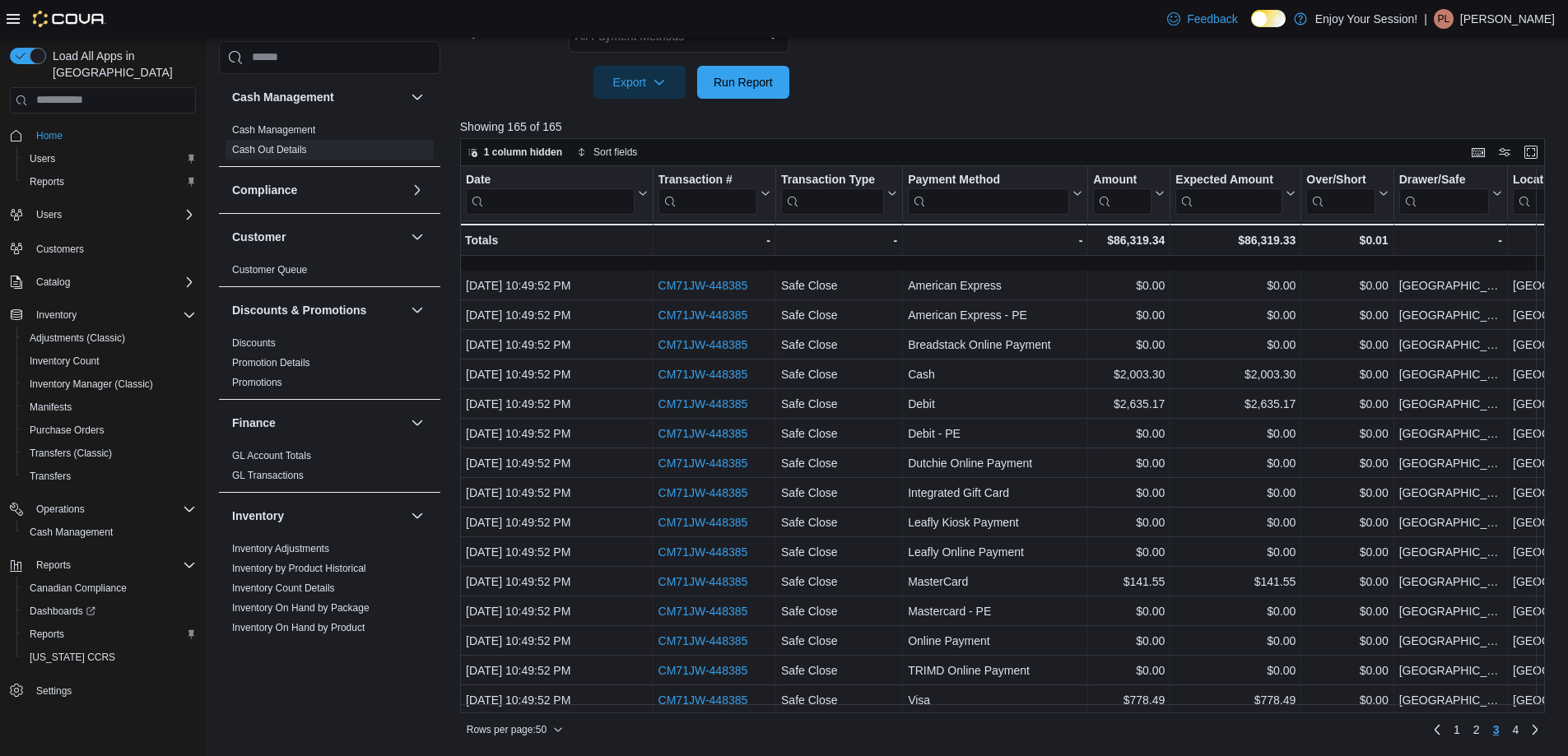
scroll to position [1032, 0]
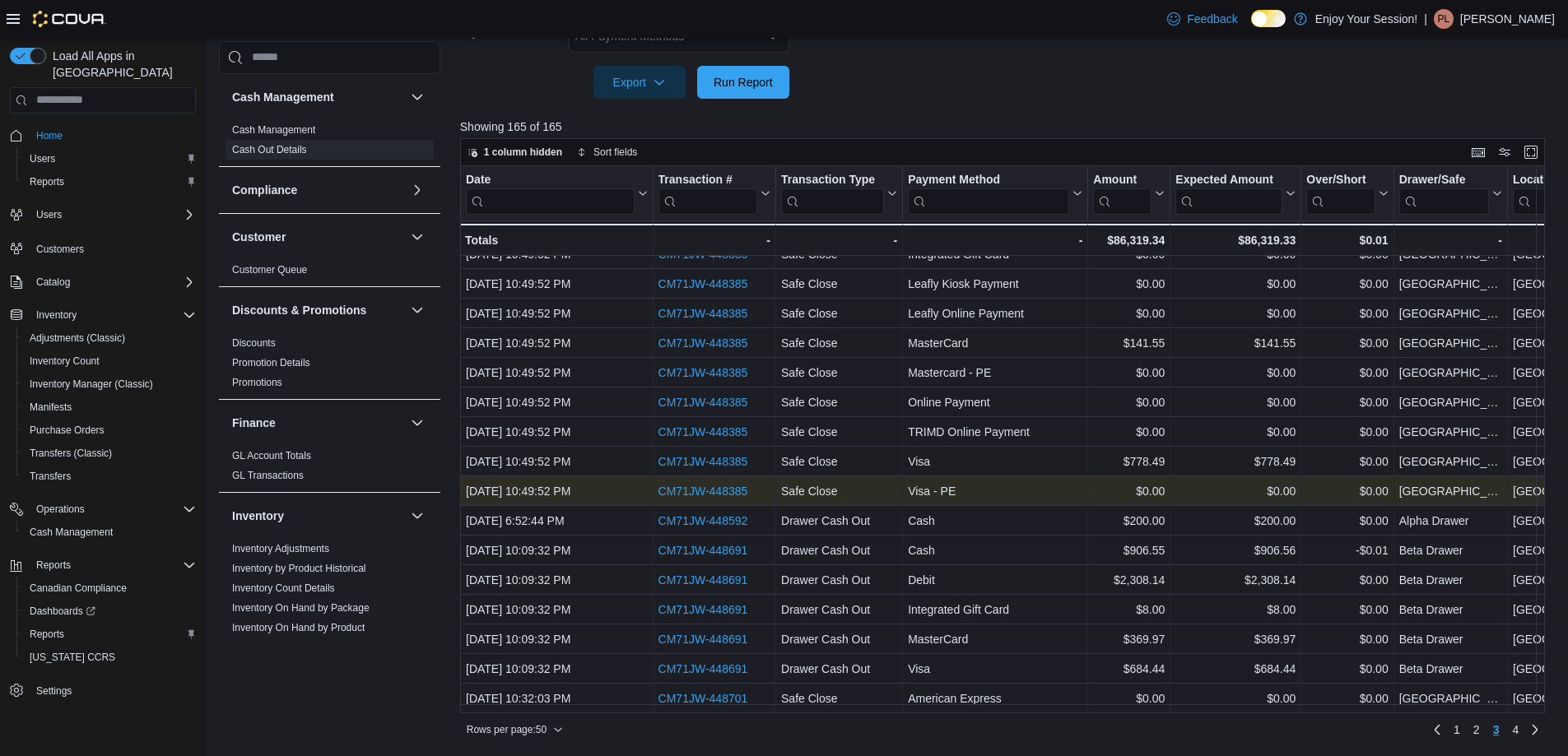
click at [716, 485] on link "CM71JW-448385" at bounding box center [702, 491] width 89 height 13
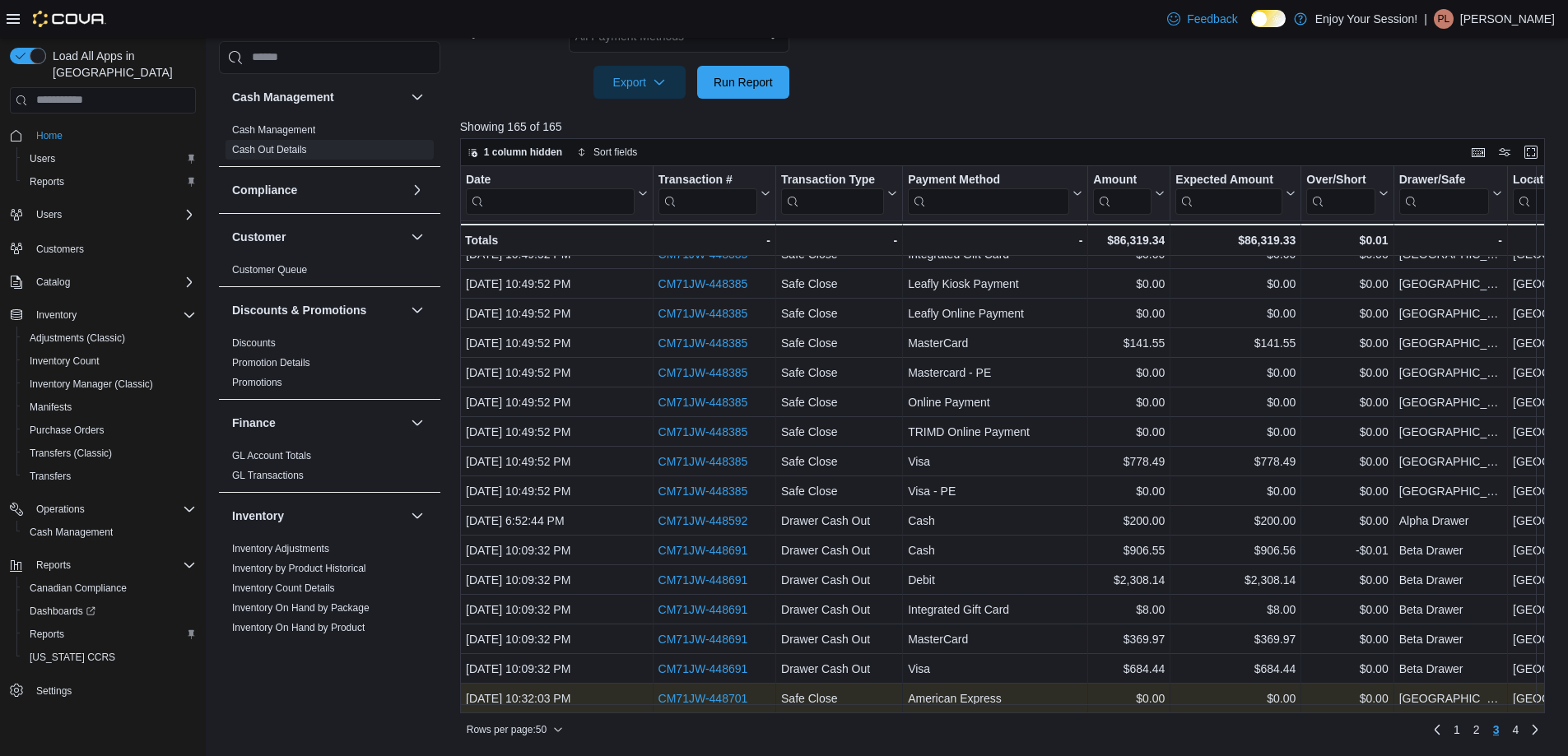
click at [714, 695] on link "CM71JW-448701" at bounding box center [702, 698] width 89 height 13
